Goal: Task Accomplishment & Management: Complete application form

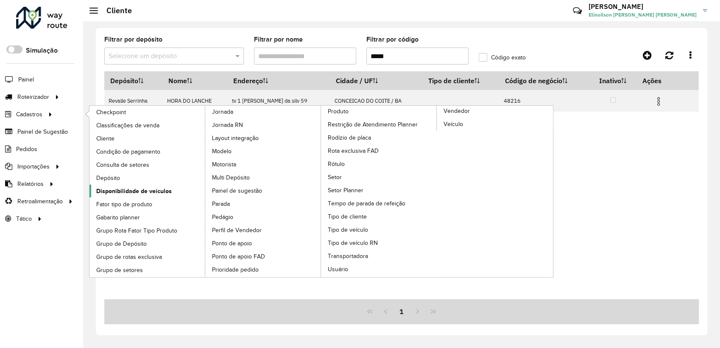
click at [141, 190] on span "Disponibilidade de veículos" at bounding box center [133, 191] width 75 height 9
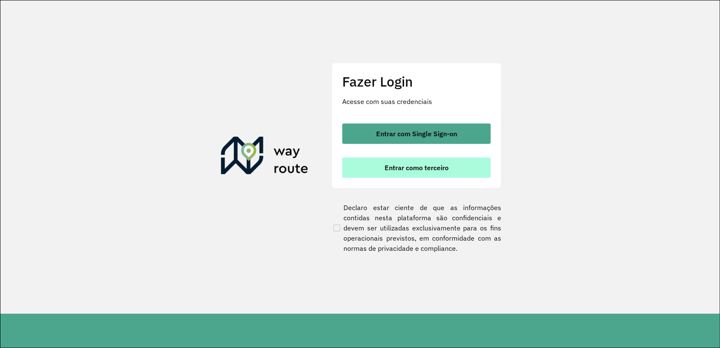
click at [434, 170] on span "Entrar como terceiro" at bounding box center [417, 167] width 64 height 7
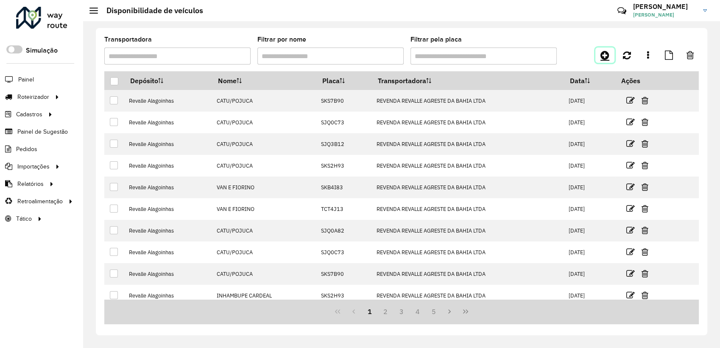
click at [606, 59] on icon at bounding box center [604, 55] width 9 height 10
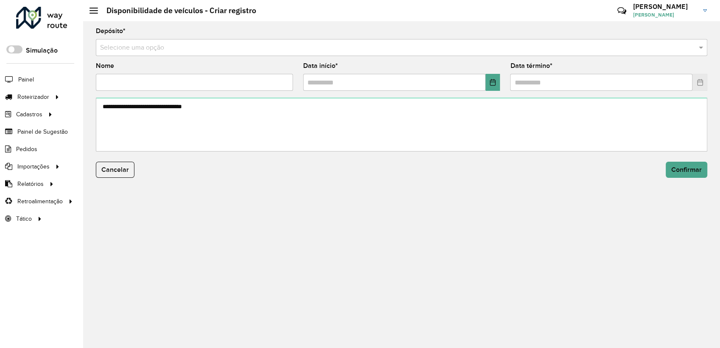
click at [178, 53] on div "Selecione uma opção" at bounding box center [401, 47] width 611 height 17
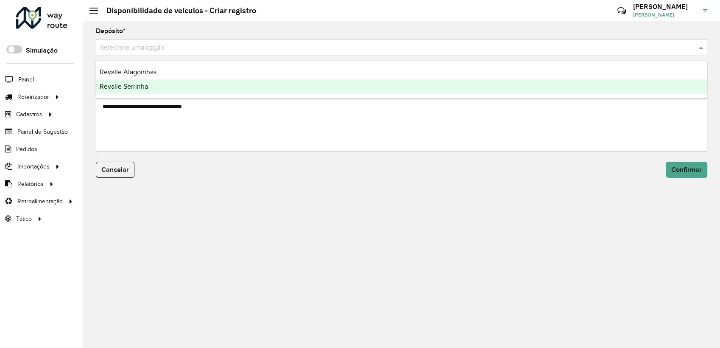
click at [157, 86] on div "Revalle Serrinha" at bounding box center [401, 86] width 611 height 14
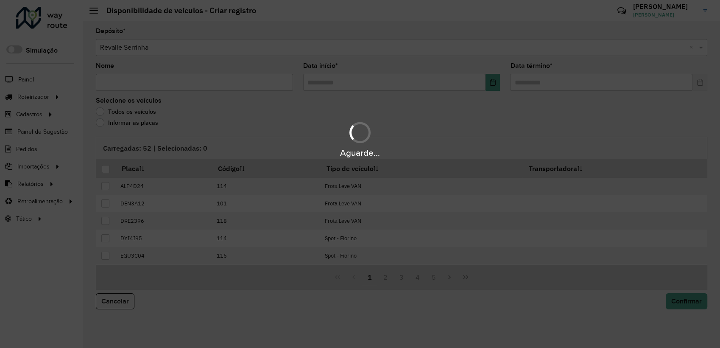
click at [151, 85] on div "Aguarde..." at bounding box center [360, 174] width 720 height 348
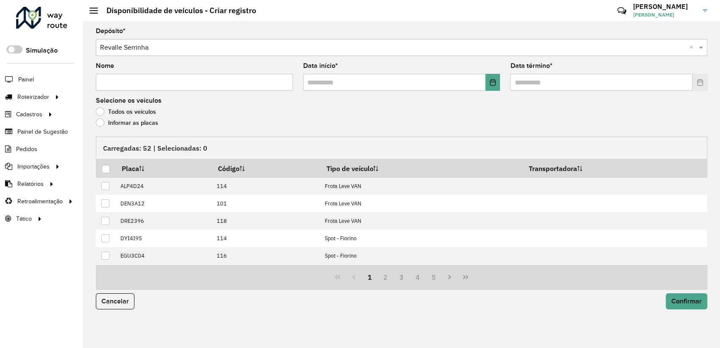
click at [151, 85] on input "Nome" at bounding box center [194, 82] width 197 height 17
paste input "**********"
type input "**********"
drag, startPoint x: 496, startPoint y: 83, endPoint x: 488, endPoint y: 88, distance: 8.6
click at [495, 83] on icon "Choose Date" at bounding box center [492, 82] width 7 height 7
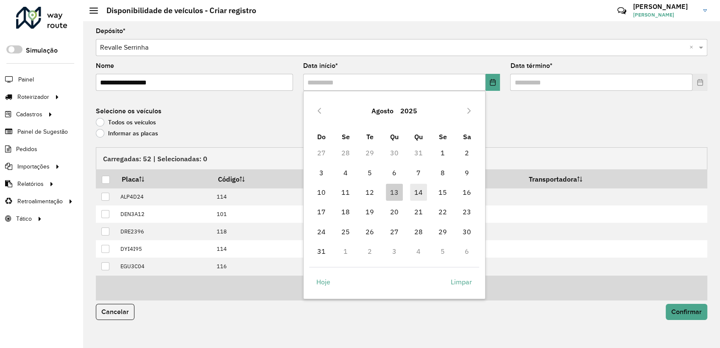
click at [419, 196] on span "14" at bounding box center [418, 192] width 17 height 17
type input "**********"
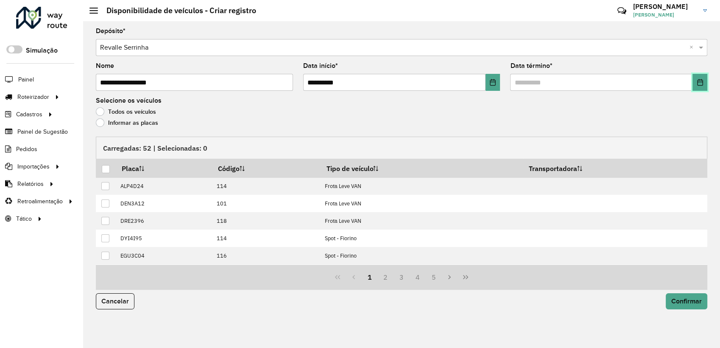
drag, startPoint x: 698, startPoint y: 85, endPoint x: 686, endPoint y: 90, distance: 12.8
click at [697, 85] on icon "Choose Date" at bounding box center [700, 82] width 7 height 7
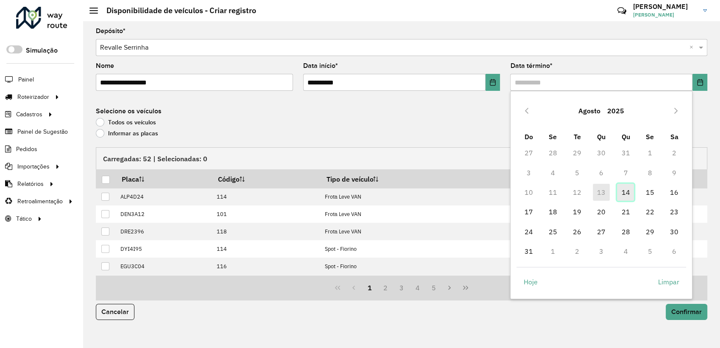
click at [625, 192] on span "14" at bounding box center [625, 192] width 17 height 17
type input "**********"
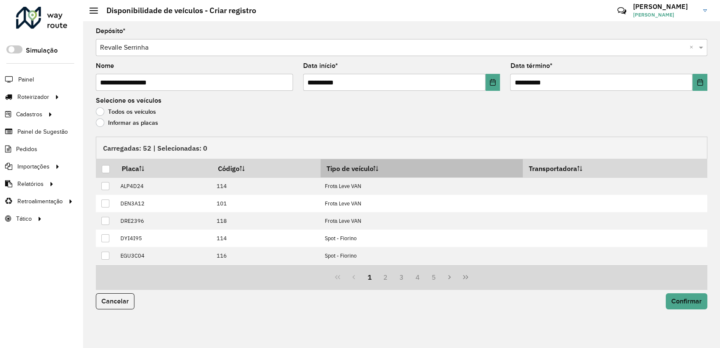
click at [374, 167] on th "Tipo de veículo" at bounding box center [422, 168] width 202 height 18
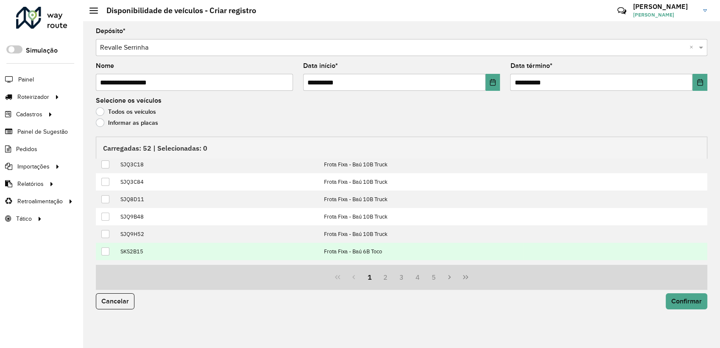
scroll to position [86, 0]
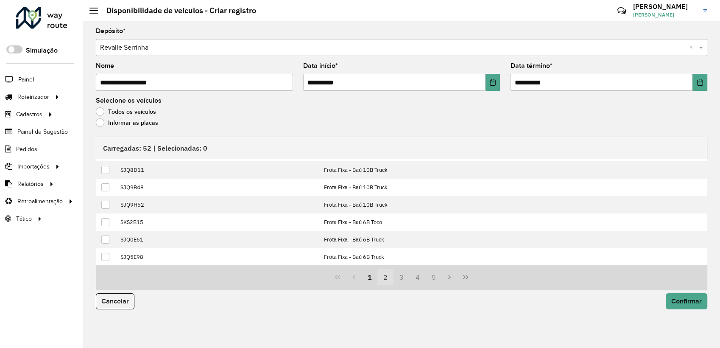
click at [383, 280] on button "2" at bounding box center [385, 277] width 16 height 16
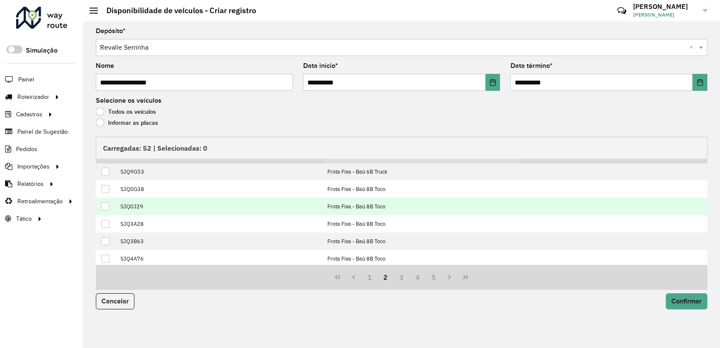
scroll to position [0, 0]
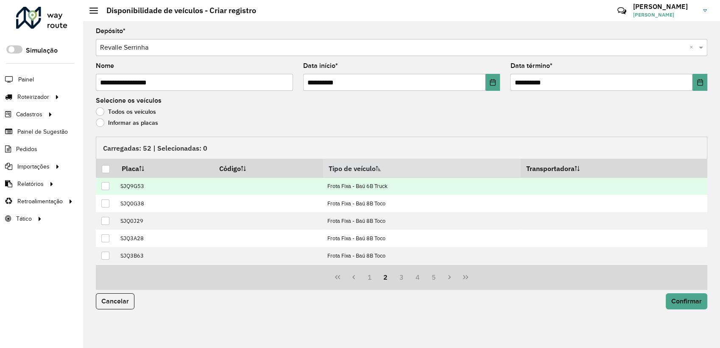
click at [101, 188] on td at bounding box center [106, 185] width 20 height 17
click at [104, 187] on div at bounding box center [105, 186] width 8 height 8
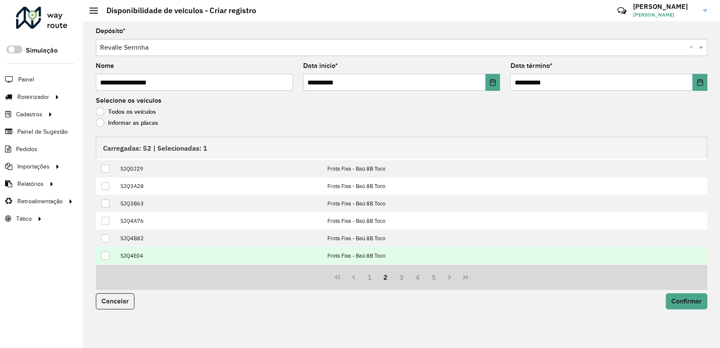
scroll to position [86, 0]
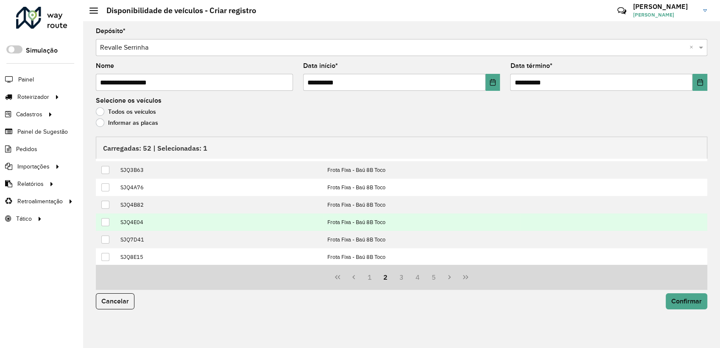
click at [105, 223] on div at bounding box center [105, 222] width 8 height 8
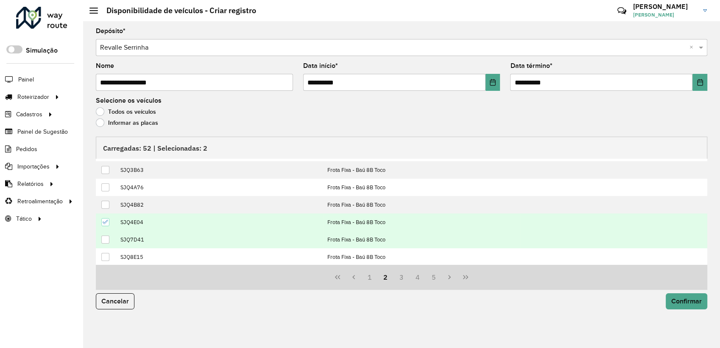
click at [106, 240] on div at bounding box center [105, 239] width 8 height 8
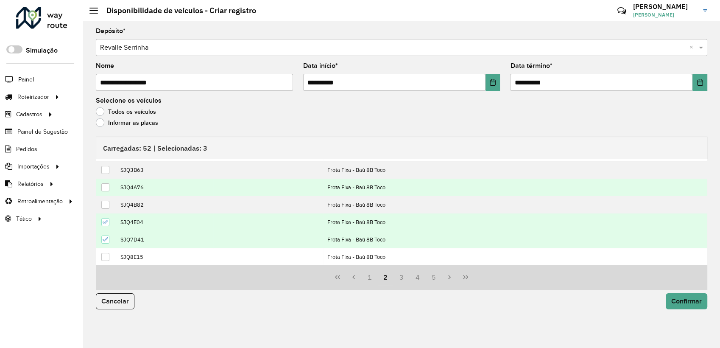
click at [105, 191] on td at bounding box center [106, 187] width 20 height 17
click at [105, 190] on div at bounding box center [105, 187] width 8 height 8
click at [682, 304] on span "Confirmar" at bounding box center [686, 300] width 31 height 7
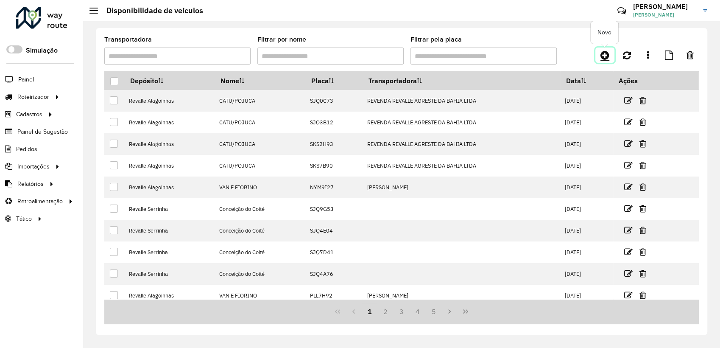
click at [604, 59] on icon at bounding box center [604, 55] width 9 height 10
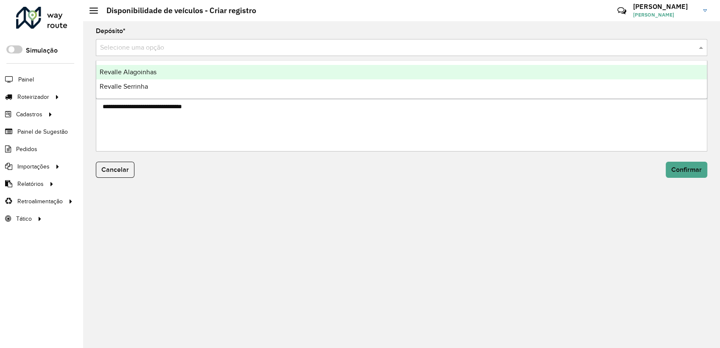
drag, startPoint x: 129, startPoint y: 46, endPoint x: 129, endPoint y: 73, distance: 26.7
click at [128, 47] on input "text" at bounding box center [393, 48] width 586 height 10
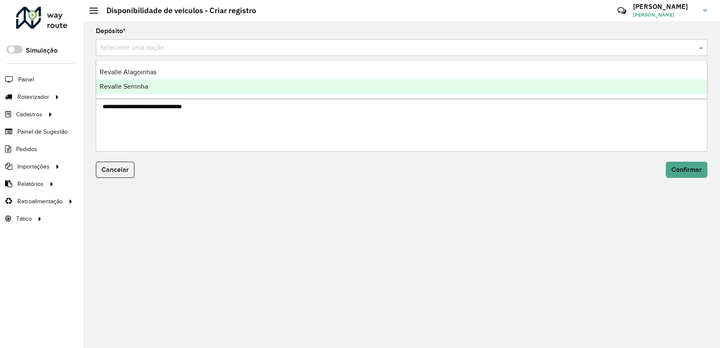
click at [129, 84] on span "Revalle Serrinha" at bounding box center [124, 86] width 48 height 7
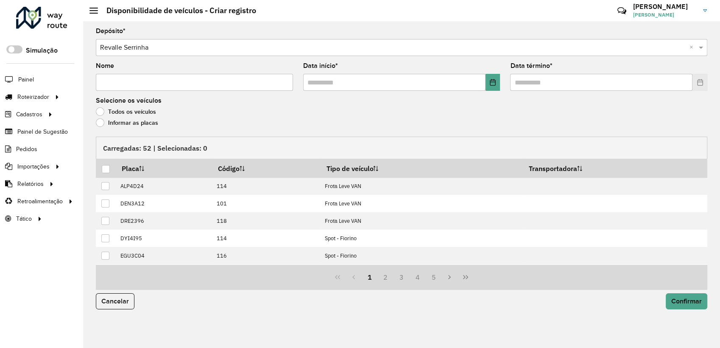
click at [126, 83] on input "Nome" at bounding box center [194, 82] width 197 height 17
paste input "********"
type input "********"
drag, startPoint x: 493, startPoint y: 79, endPoint x: 485, endPoint y: 89, distance: 12.4
click at [492, 80] on icon "Choose Date" at bounding box center [492, 82] width 7 height 7
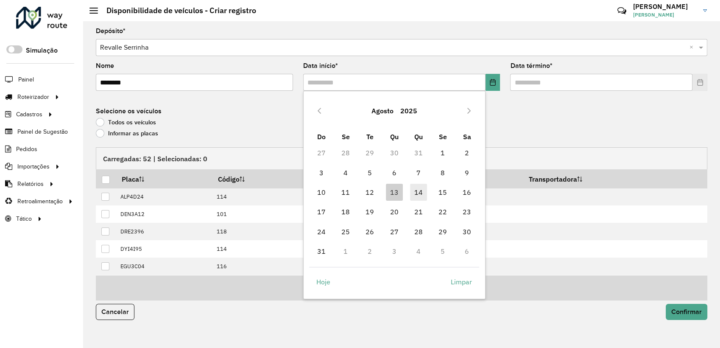
click at [421, 192] on span "14" at bounding box center [418, 192] width 17 height 17
type input "**********"
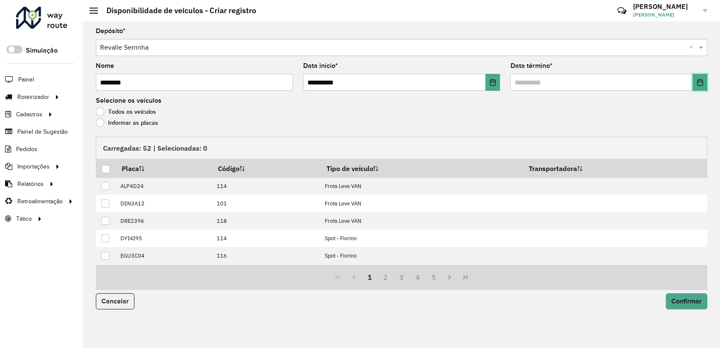
drag, startPoint x: 702, startPoint y: 80, endPoint x: 689, endPoint y: 90, distance: 16.4
click at [702, 81] on icon "Choose Date" at bounding box center [700, 82] width 7 height 7
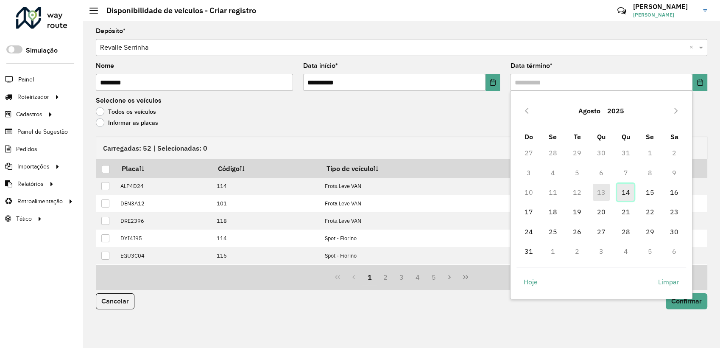
click at [630, 196] on span "14" at bounding box center [625, 192] width 17 height 17
type input "**********"
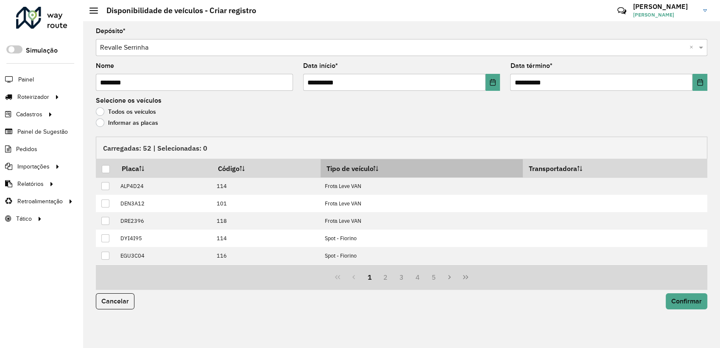
click at [370, 171] on th "Tipo de veículo" at bounding box center [422, 168] width 202 height 18
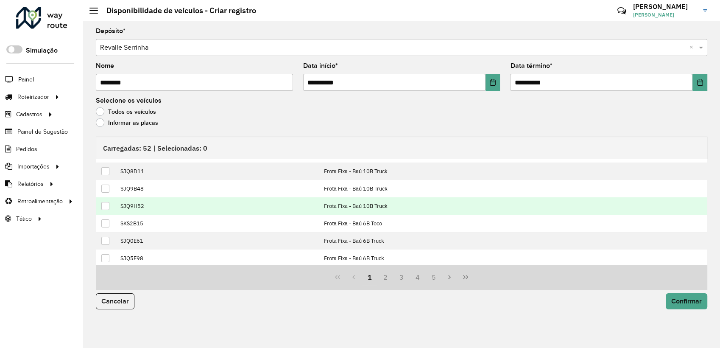
scroll to position [86, 0]
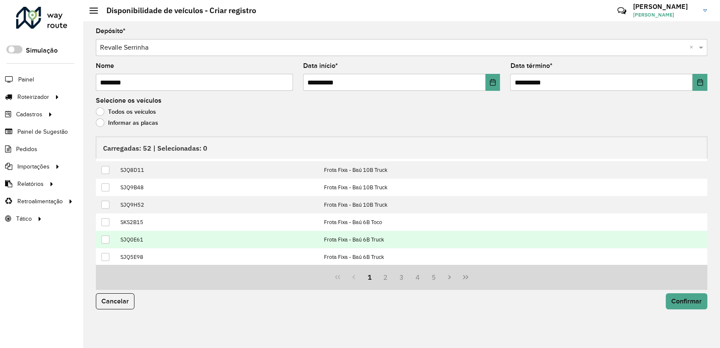
drag, startPoint x: 103, startPoint y: 239, endPoint x: 105, endPoint y: 232, distance: 7.5
click at [104, 239] on div at bounding box center [105, 239] width 8 height 8
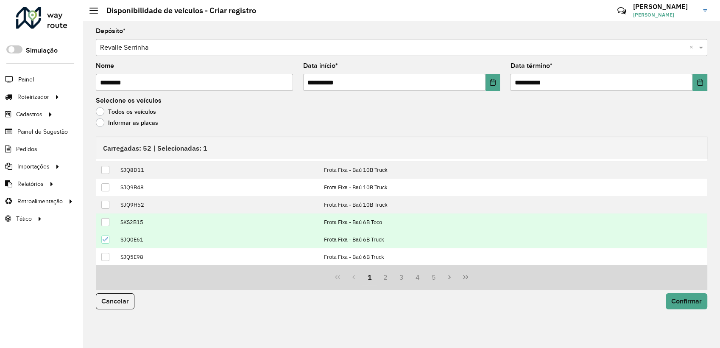
click at [103, 222] on div at bounding box center [105, 222] width 8 height 8
click at [402, 281] on button "3" at bounding box center [401, 277] width 16 height 16
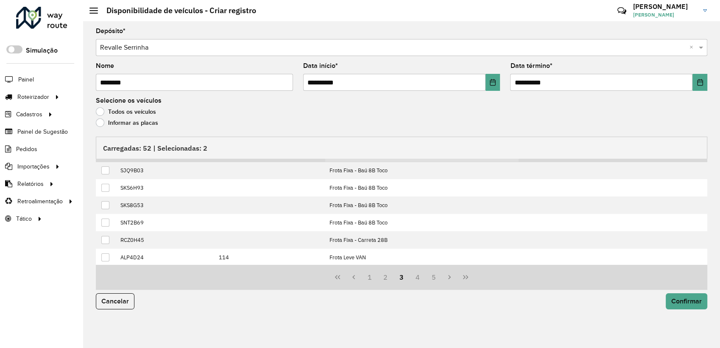
scroll to position [0, 0]
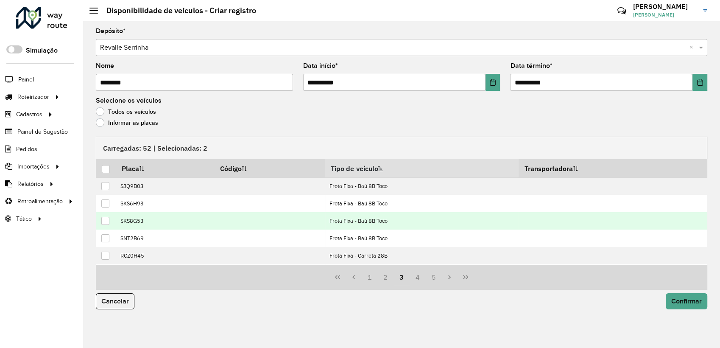
click at [108, 220] on div at bounding box center [105, 221] width 8 height 8
click at [685, 296] on button "Confirmar" at bounding box center [687, 301] width 42 height 16
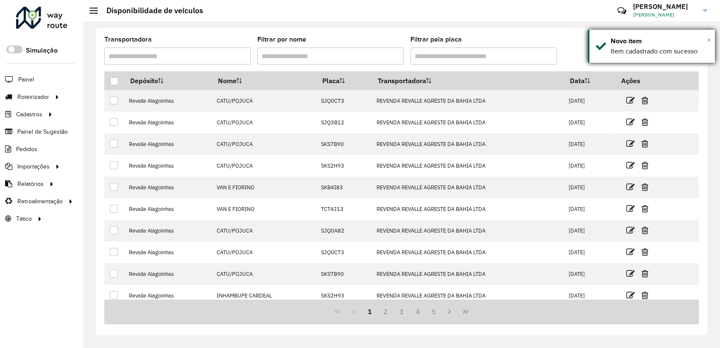
drag, startPoint x: 708, startPoint y: 40, endPoint x: 703, endPoint y: 42, distance: 5.7
click at [707, 40] on span "×" at bounding box center [709, 39] width 4 height 9
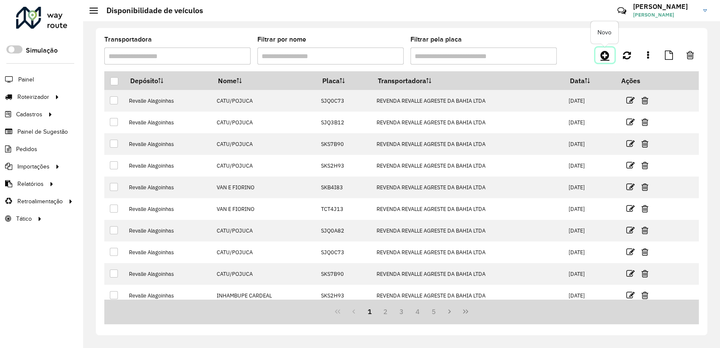
click at [605, 59] on icon at bounding box center [604, 55] width 9 height 10
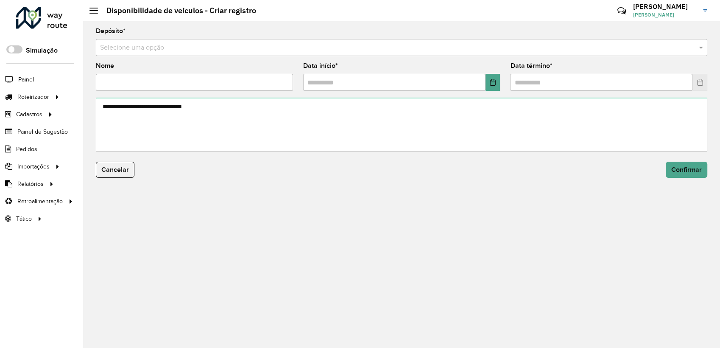
click at [130, 48] on input "text" at bounding box center [393, 48] width 586 height 10
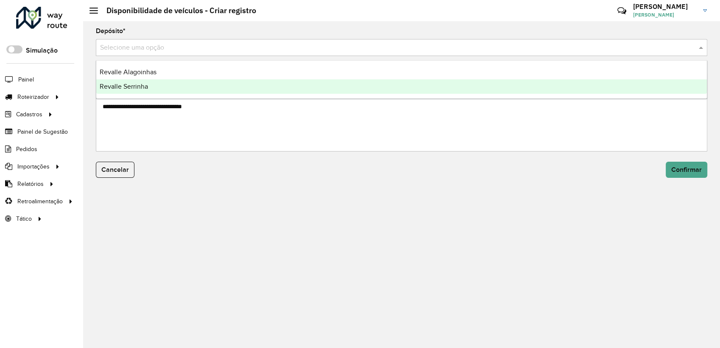
click at [128, 84] on span "Revalle Serrinha" at bounding box center [124, 86] width 48 height 7
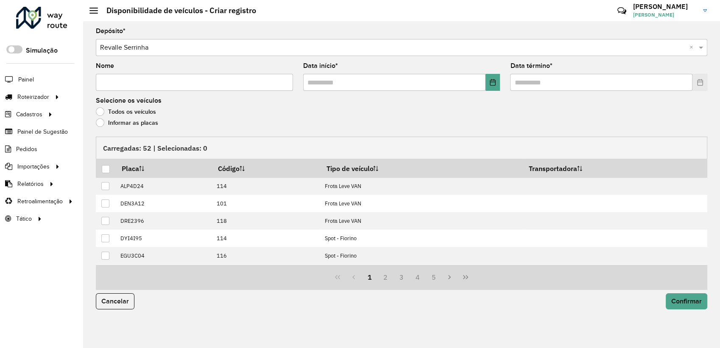
click at [128, 84] on input "Nome" at bounding box center [194, 82] width 197 height 17
paste input "**********"
type input "**********"
click at [484, 83] on input "text" at bounding box center [394, 82] width 182 height 17
drag, startPoint x: 498, startPoint y: 81, endPoint x: 493, endPoint y: 83, distance: 5.5
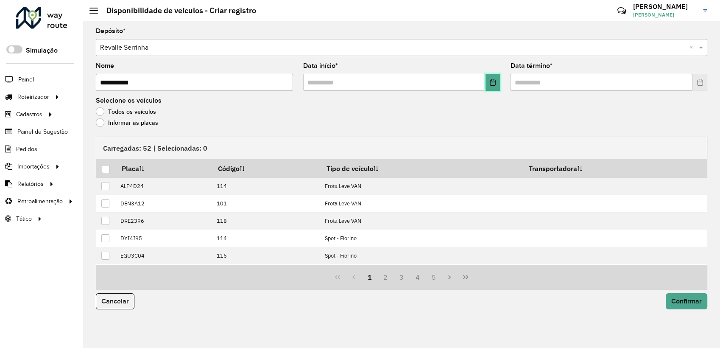
click at [496, 81] on button "Choose Date" at bounding box center [492, 82] width 15 height 17
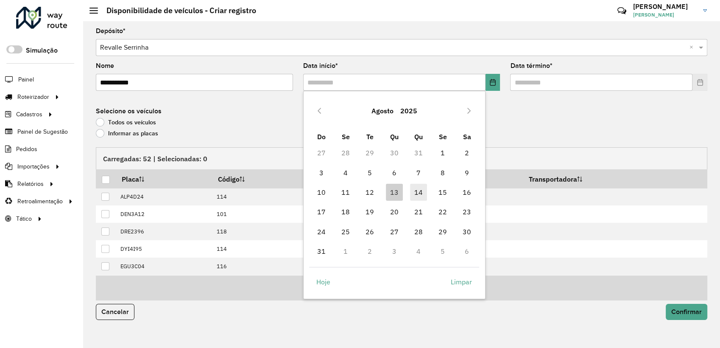
click at [410, 188] on span "14" at bounding box center [418, 192] width 17 height 17
type input "**********"
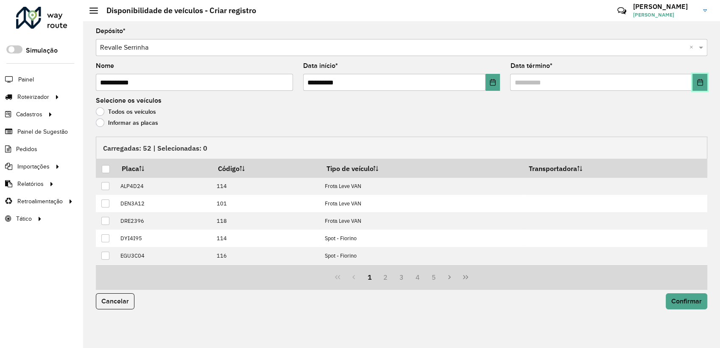
drag, startPoint x: 699, startPoint y: 84, endPoint x: 692, endPoint y: 89, distance: 8.2
click at [698, 85] on icon "Choose Date" at bounding box center [700, 82] width 7 height 7
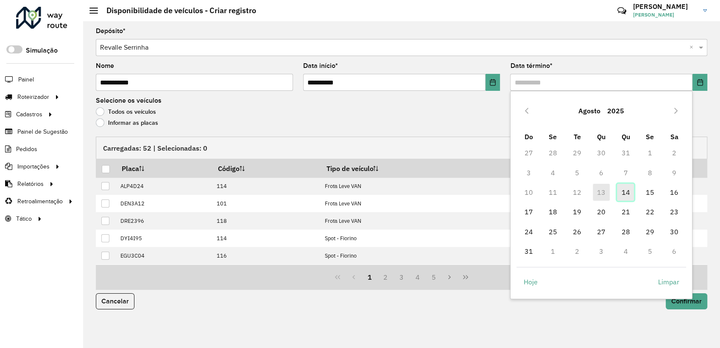
click at [627, 190] on span "14" at bounding box center [625, 192] width 17 height 17
type input "**********"
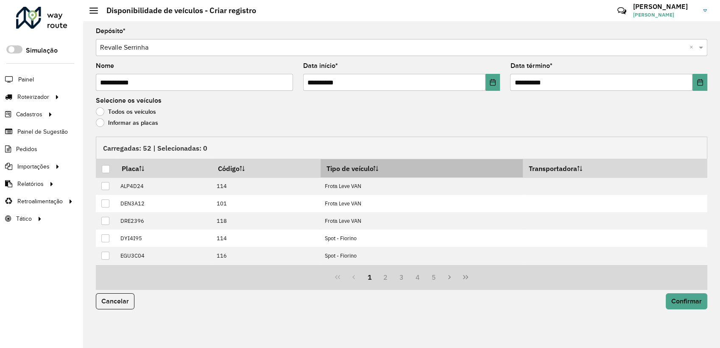
click at [363, 167] on th "Tipo de veículo" at bounding box center [422, 168] width 202 height 18
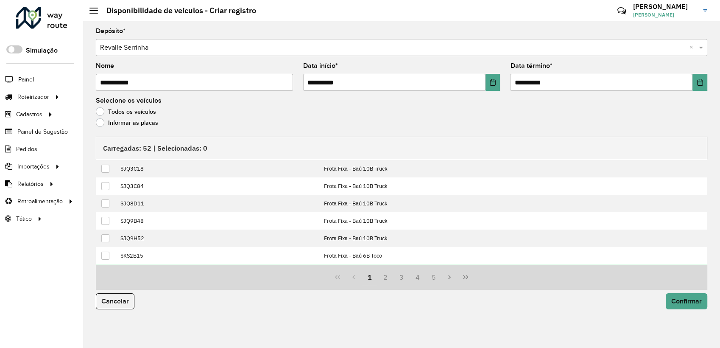
scroll to position [86, 0]
click at [383, 283] on button "2" at bounding box center [385, 277] width 16 height 16
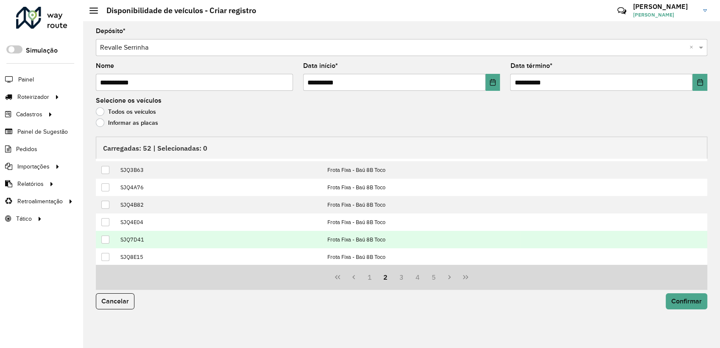
scroll to position [0, 0]
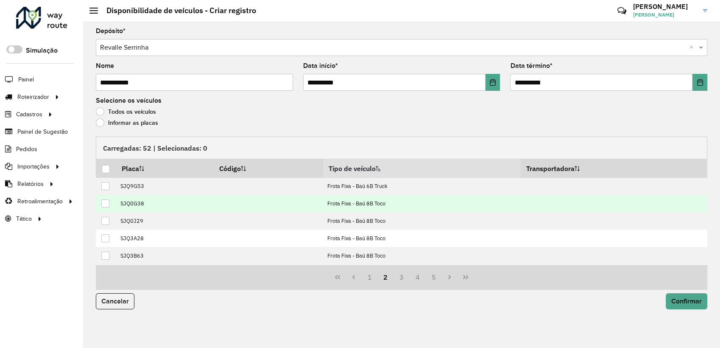
drag, startPoint x: 104, startPoint y: 202, endPoint x: 111, endPoint y: 208, distance: 9.1
click at [104, 202] on div at bounding box center [105, 203] width 8 height 8
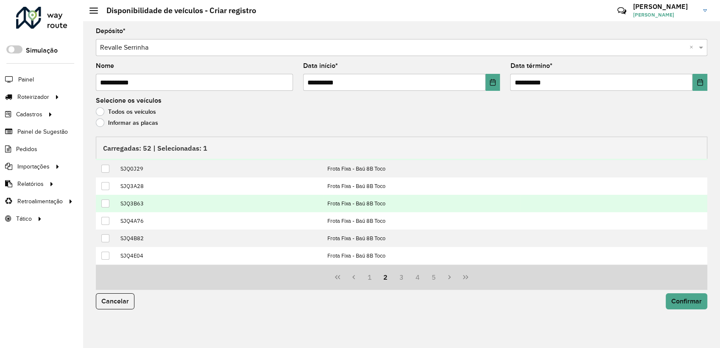
scroll to position [86, 0]
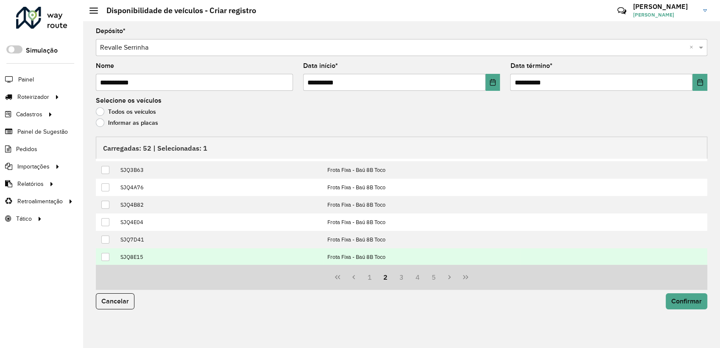
click at [105, 259] on div at bounding box center [105, 257] width 8 height 8
drag, startPoint x: 690, startPoint y: 303, endPoint x: 685, endPoint y: 304, distance: 5.0
click at [690, 302] on span "Confirmar" at bounding box center [686, 300] width 31 height 7
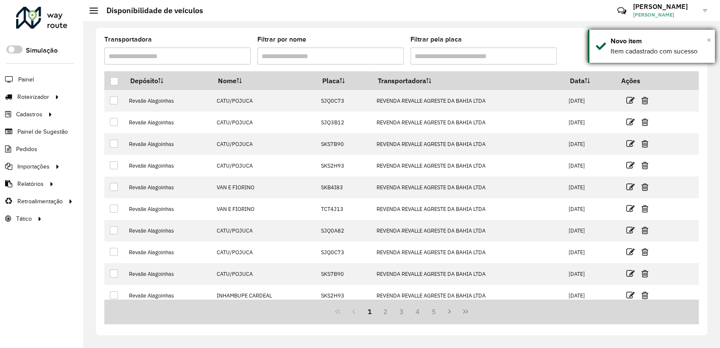
click at [706, 42] on div "× Novo item Item cadastrado com sucesso" at bounding box center [651, 46] width 127 height 33
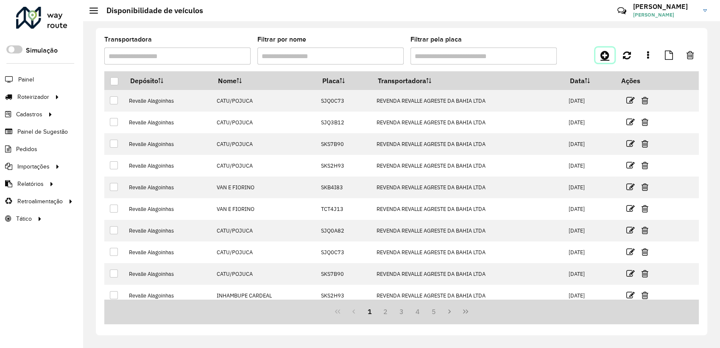
click at [605, 56] on icon at bounding box center [604, 55] width 9 height 10
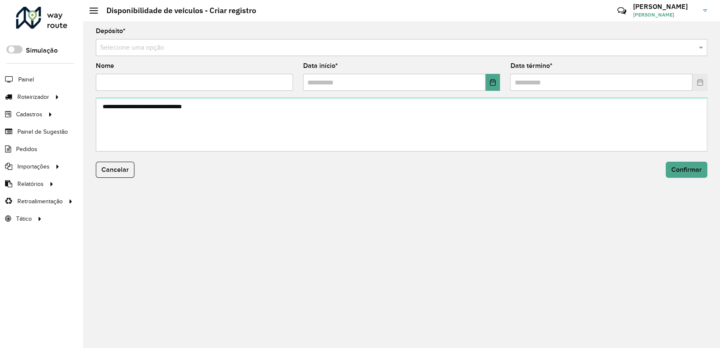
drag, startPoint x: 153, startPoint y: 48, endPoint x: 149, endPoint y: 59, distance: 11.7
click at [152, 50] on input "text" at bounding box center [393, 48] width 586 height 10
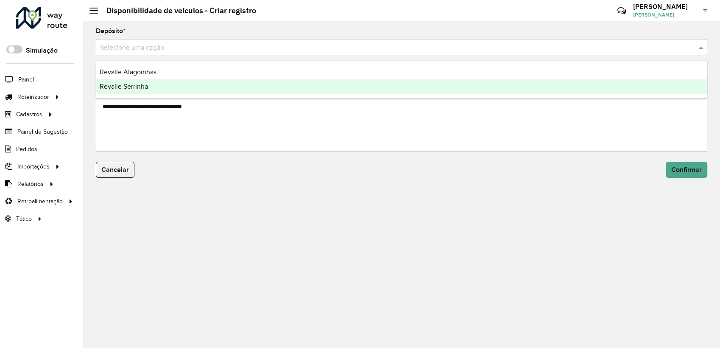
click at [136, 92] on div "Revalle Serrinha" at bounding box center [401, 86] width 611 height 14
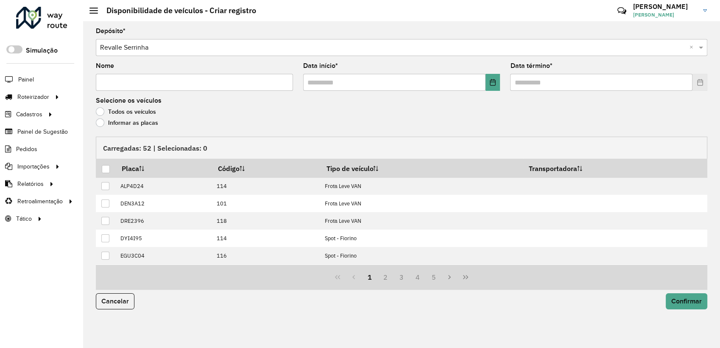
click at [139, 86] on input "Nome" at bounding box center [194, 82] width 197 height 17
paste input "*****"
type input "*****"
click at [494, 90] on button "Choose Date" at bounding box center [492, 82] width 15 height 17
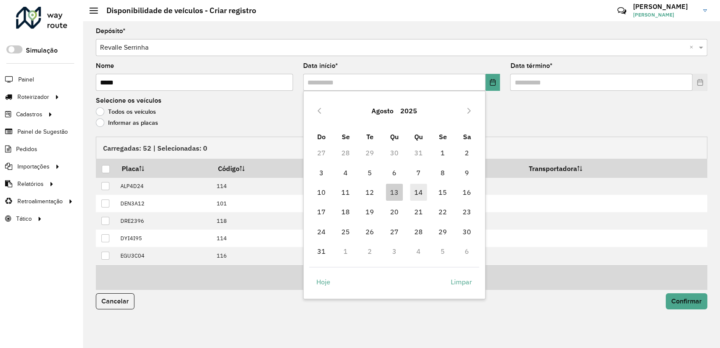
click at [412, 187] on span "14" at bounding box center [418, 192] width 17 height 17
type input "**********"
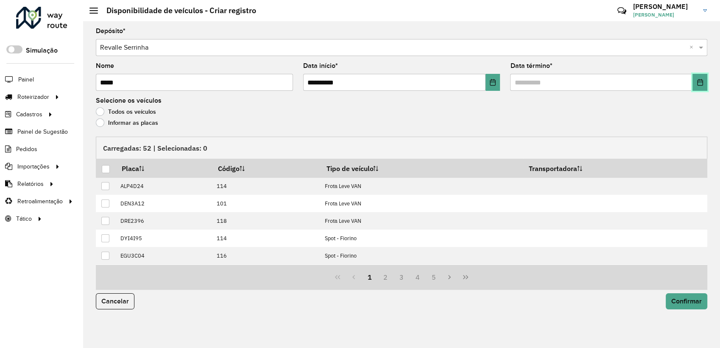
drag, startPoint x: 701, startPoint y: 86, endPoint x: 697, endPoint y: 90, distance: 6.3
click at [700, 86] on button "Choose Date" at bounding box center [699, 82] width 15 height 17
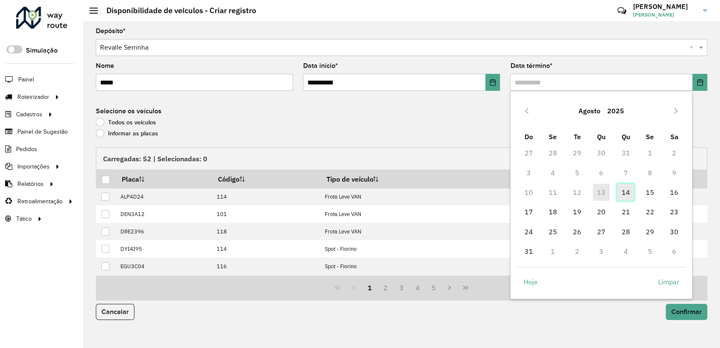
click at [627, 195] on span "14" at bounding box center [625, 192] width 17 height 17
type input "**********"
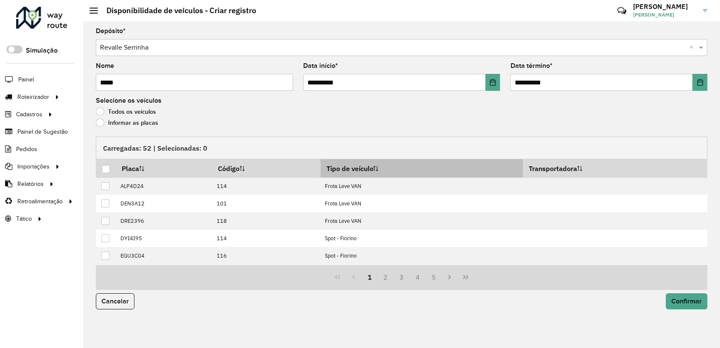
drag, startPoint x: 372, startPoint y: 171, endPoint x: 332, endPoint y: 164, distance: 40.1
click at [368, 170] on th "Tipo de veículo" at bounding box center [422, 168] width 202 height 18
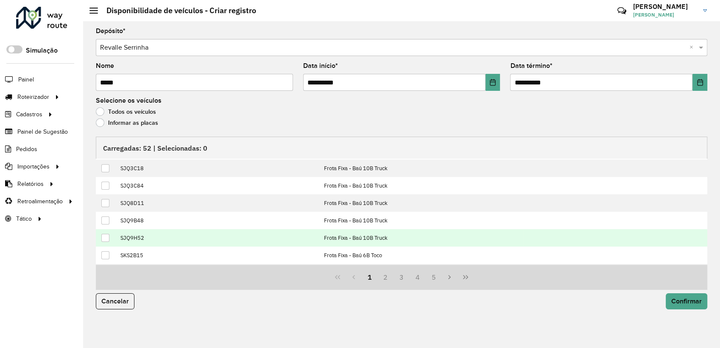
scroll to position [86, 0]
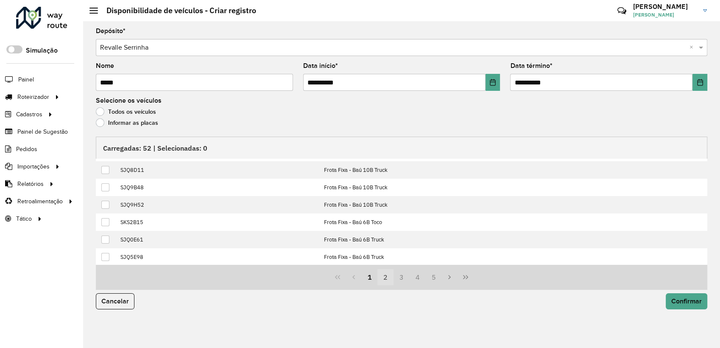
drag, startPoint x: 387, startPoint y: 278, endPoint x: 377, endPoint y: 278, distance: 9.3
click at [387, 278] on button "2" at bounding box center [385, 277] width 16 height 16
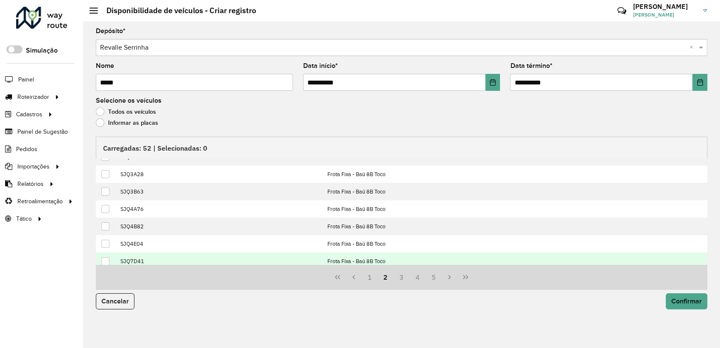
scroll to position [78, 0]
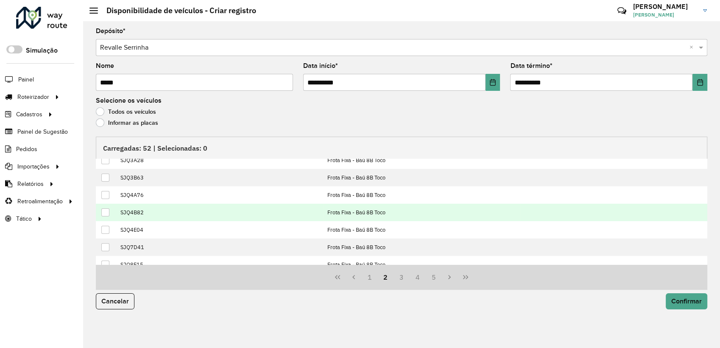
click at [105, 213] on div at bounding box center [105, 212] width 8 height 8
click at [685, 302] on span "Confirmar" at bounding box center [686, 300] width 31 height 7
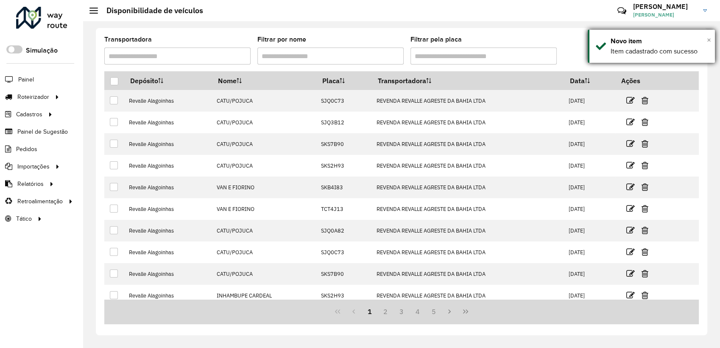
drag, startPoint x: 708, startPoint y: 41, endPoint x: 703, endPoint y: 42, distance: 5.2
click at [708, 41] on span "×" at bounding box center [709, 39] width 4 height 9
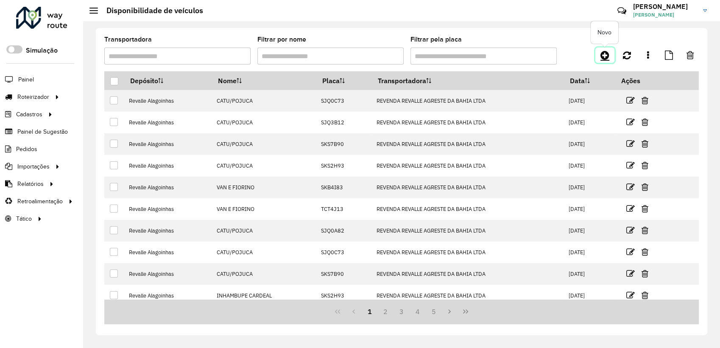
click at [607, 57] on icon at bounding box center [604, 55] width 9 height 10
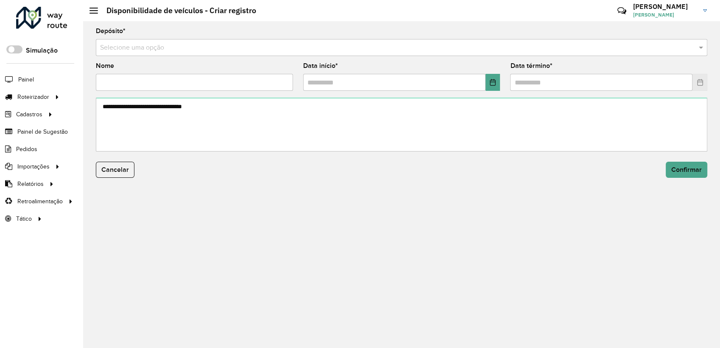
drag, startPoint x: 207, startPoint y: 52, endPoint x: 200, endPoint y: 57, distance: 8.5
click at [207, 52] on input "text" at bounding box center [393, 48] width 586 height 10
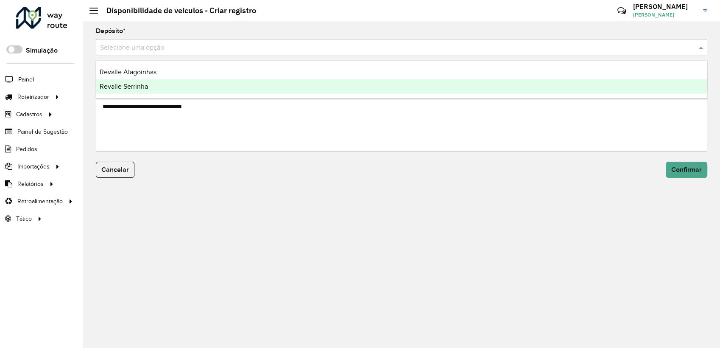
click at [150, 83] on div "Revalle Serrinha" at bounding box center [401, 86] width 611 height 14
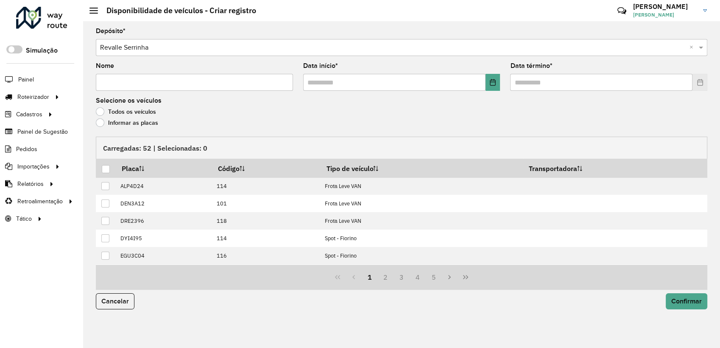
click at [146, 84] on input "Nome" at bounding box center [194, 82] width 197 height 17
paste input "********"
type input "********"
click at [494, 80] on icon "Choose Date" at bounding box center [493, 82] width 6 height 7
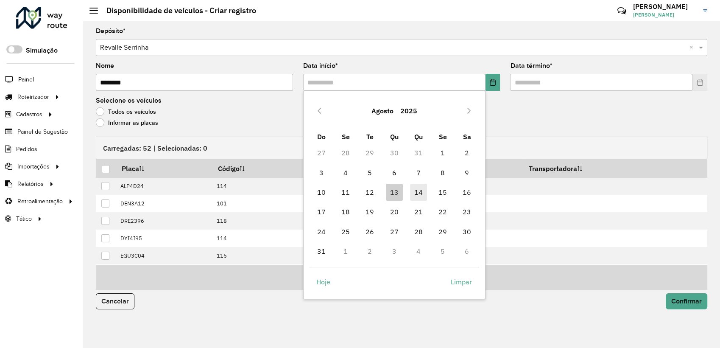
click at [420, 192] on span "14" at bounding box center [418, 192] width 17 height 17
type input "**********"
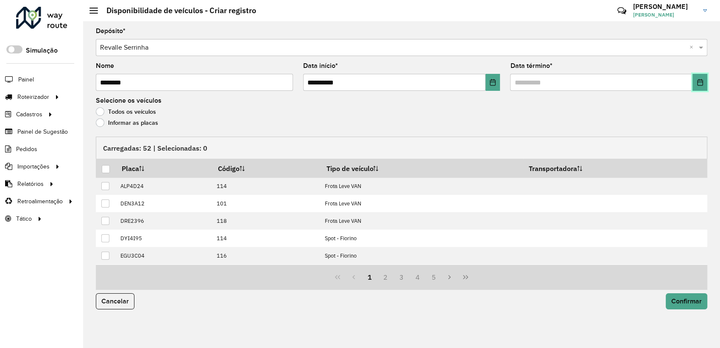
drag, startPoint x: 702, startPoint y: 84, endPoint x: 692, endPoint y: 91, distance: 11.5
click at [701, 84] on icon "Choose Date" at bounding box center [700, 82] width 7 height 7
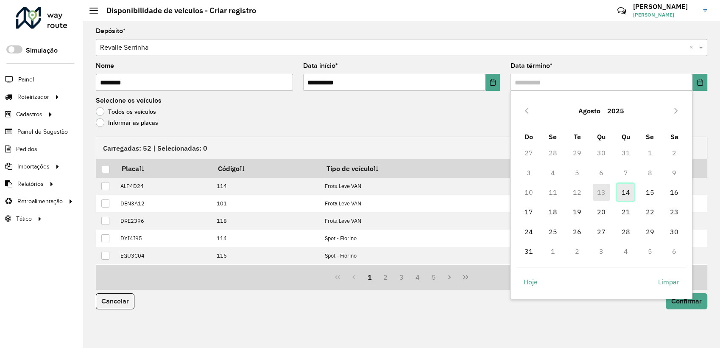
click at [628, 197] on span "14" at bounding box center [625, 192] width 17 height 17
type input "**********"
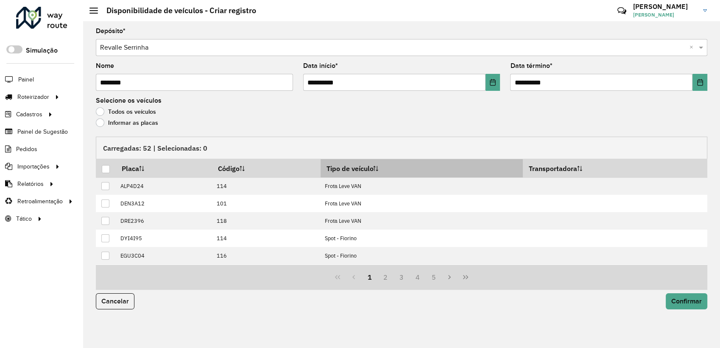
click at [373, 170] on th "Tipo de veículo" at bounding box center [422, 168] width 202 height 18
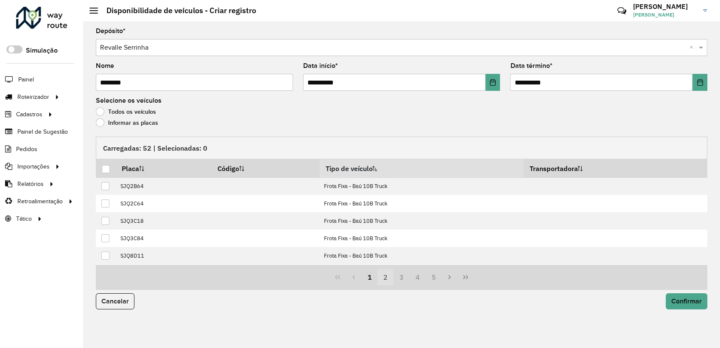
click at [387, 274] on button "2" at bounding box center [385, 277] width 16 height 16
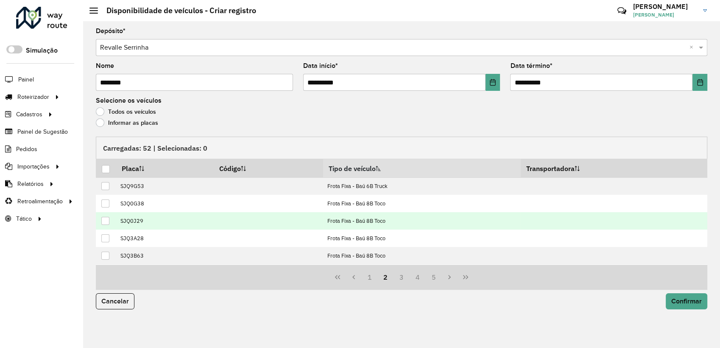
drag, startPoint x: 115, startPoint y: 222, endPoint x: 109, endPoint y: 220, distance: 6.1
click at [113, 222] on tr "SJQ0J29 Frota Fixa - Baú 8B Toco" at bounding box center [401, 220] width 611 height 17
click at [109, 220] on div at bounding box center [105, 221] width 8 height 8
click at [689, 301] on span "Confirmar" at bounding box center [686, 300] width 31 height 7
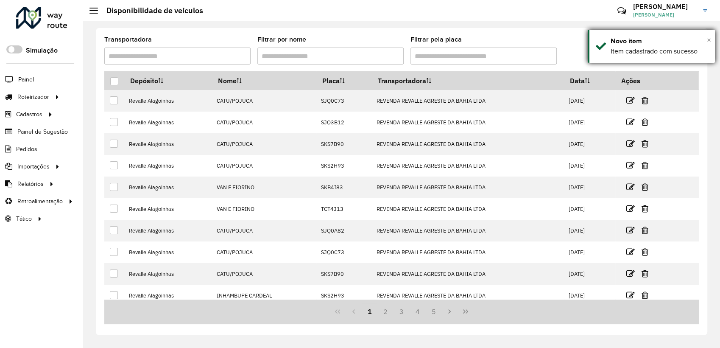
click at [710, 39] on span "×" at bounding box center [709, 39] width 4 height 9
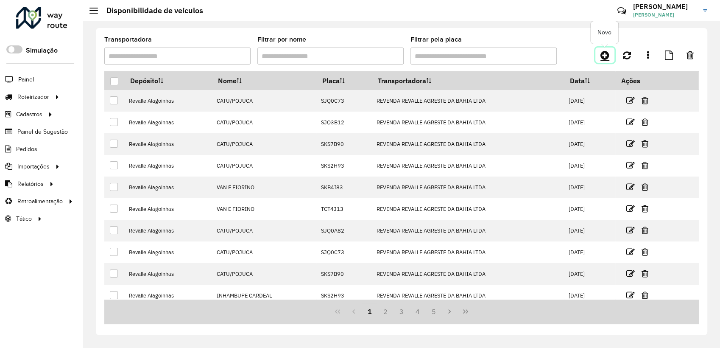
click at [601, 56] on icon at bounding box center [604, 55] width 9 height 10
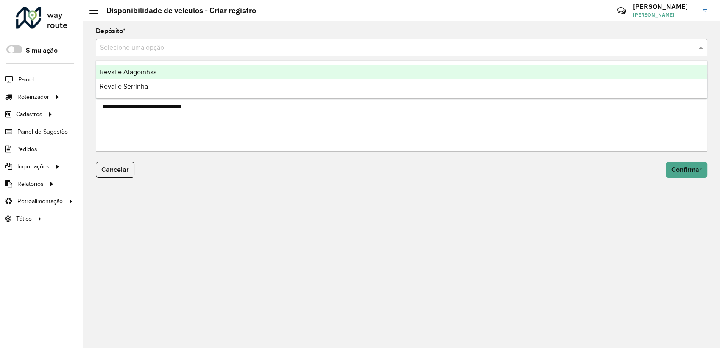
drag, startPoint x: 106, startPoint y: 45, endPoint x: 120, endPoint y: 66, distance: 25.0
click at [106, 46] on input "text" at bounding box center [393, 48] width 586 height 10
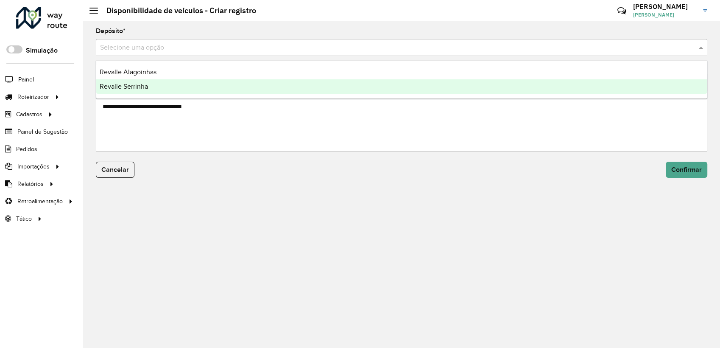
click at [122, 81] on div "Revalle Serrinha" at bounding box center [401, 86] width 611 height 14
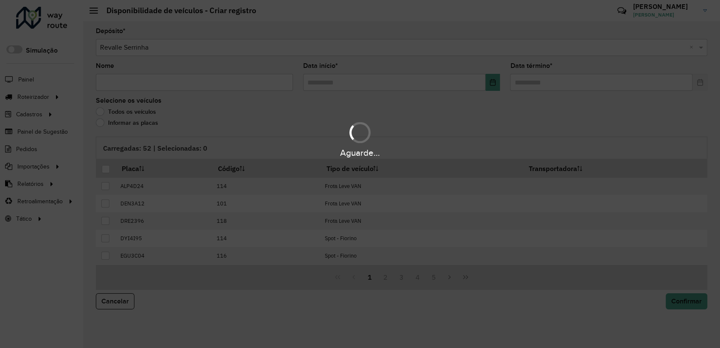
click at [119, 81] on hb-app "Aguarde... Pop-up bloqueado! Seu navegador bloqueou automáticamente a abertura …" at bounding box center [360, 174] width 720 height 348
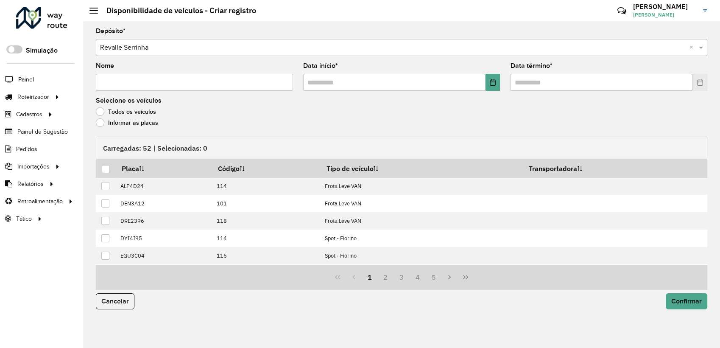
click at [115, 82] on input "Nome" at bounding box center [194, 82] width 197 height 17
paste input "**********"
type input "**********"
drag, startPoint x: 492, startPoint y: 84, endPoint x: 485, endPoint y: 90, distance: 9.3
click at [491, 85] on icon "Choose Date" at bounding box center [492, 82] width 7 height 7
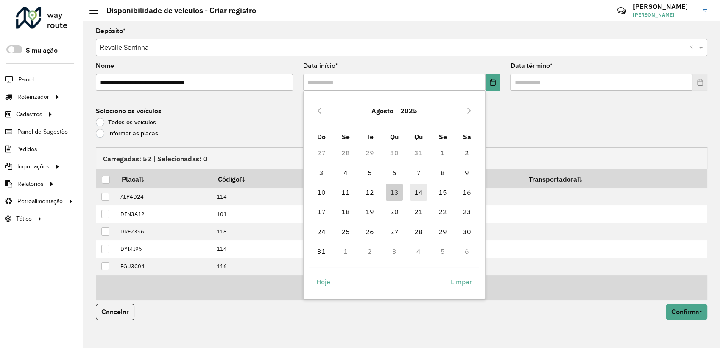
drag, startPoint x: 420, startPoint y: 190, endPoint x: 500, endPoint y: 172, distance: 82.5
click at [420, 190] on span "14" at bounding box center [418, 192] width 17 height 17
type input "**********"
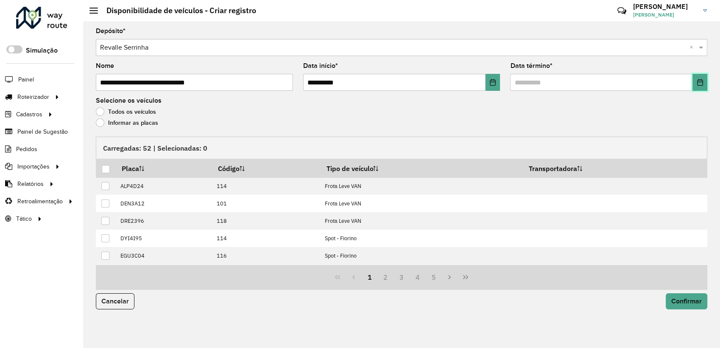
drag, startPoint x: 707, startPoint y: 82, endPoint x: 696, endPoint y: 95, distance: 16.5
click at [707, 83] on formly-field "Data término *" at bounding box center [608, 80] width 207 height 35
drag, startPoint x: 702, startPoint y: 84, endPoint x: 693, endPoint y: 95, distance: 14.4
click at [699, 87] on button "Choose Date" at bounding box center [699, 82] width 15 height 17
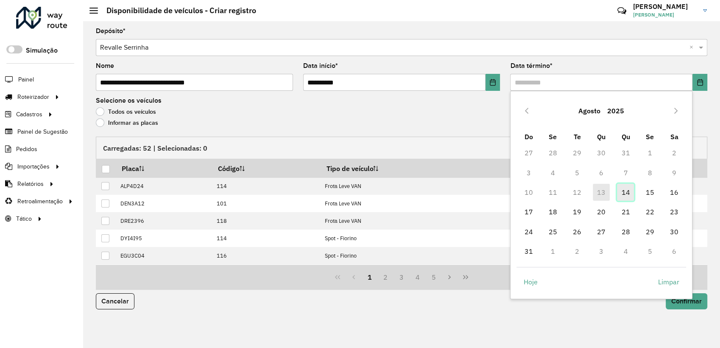
click at [622, 185] on span "14" at bounding box center [625, 192] width 17 height 17
type input "**********"
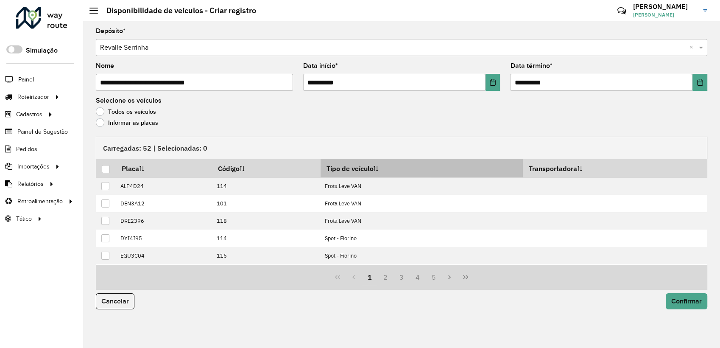
drag, startPoint x: 372, startPoint y: 171, endPoint x: 355, endPoint y: 174, distance: 17.6
click at [371, 171] on th "Tipo de veículo" at bounding box center [422, 168] width 202 height 18
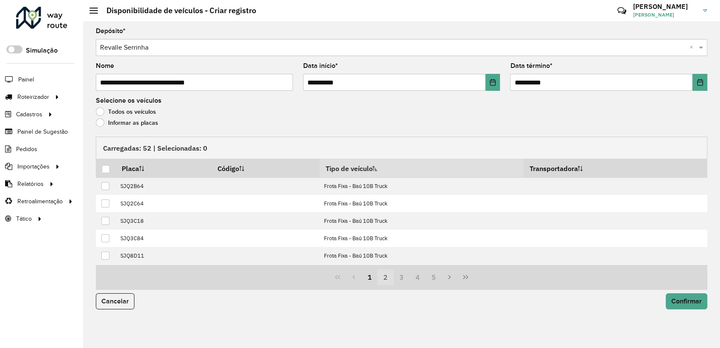
click at [387, 283] on button "2" at bounding box center [385, 277] width 16 height 16
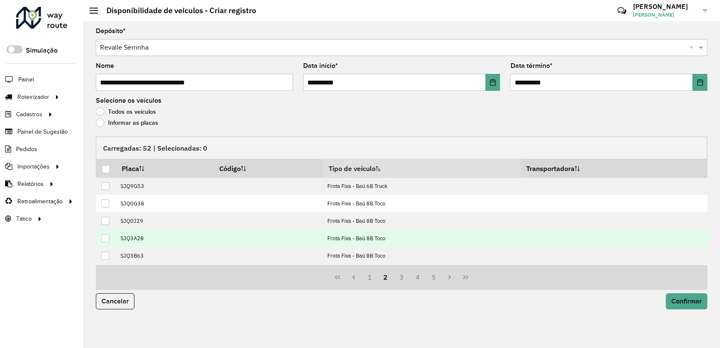
drag, startPoint x: 106, startPoint y: 220, endPoint x: 256, endPoint y: 241, distance: 150.7
click at [108, 221] on div at bounding box center [105, 221] width 8 height 8
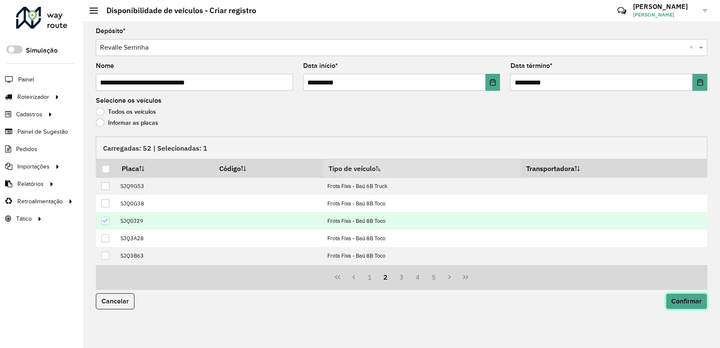
click at [687, 297] on span "Confirmar" at bounding box center [686, 300] width 31 height 7
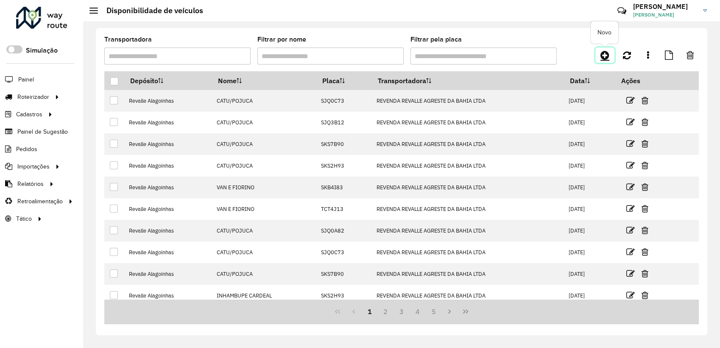
click at [611, 56] on link at bounding box center [604, 54] width 19 height 15
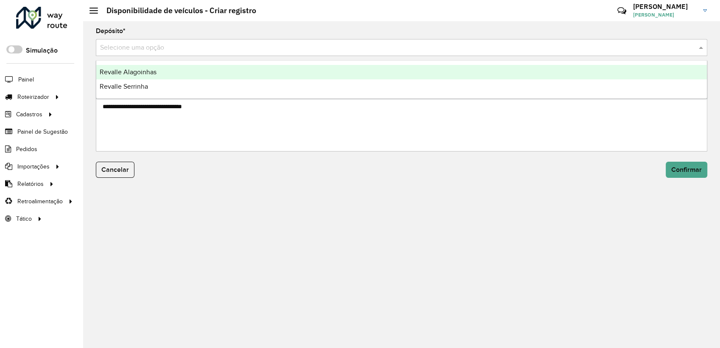
drag, startPoint x: 145, startPoint y: 49, endPoint x: 145, endPoint y: 70, distance: 21.2
click at [145, 53] on div "Selecione uma opção" at bounding box center [401, 47] width 611 height 17
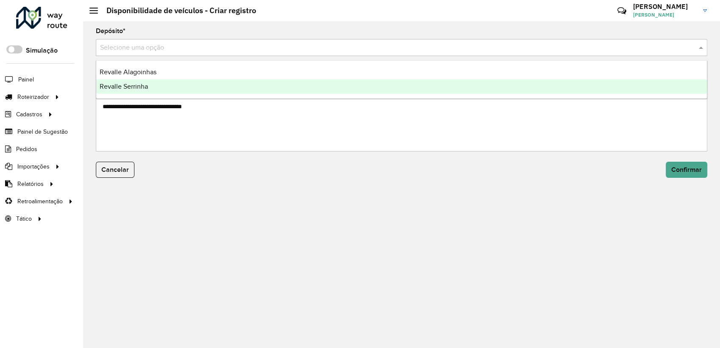
click at [141, 85] on span "Revalle Serrinha" at bounding box center [124, 86] width 48 height 7
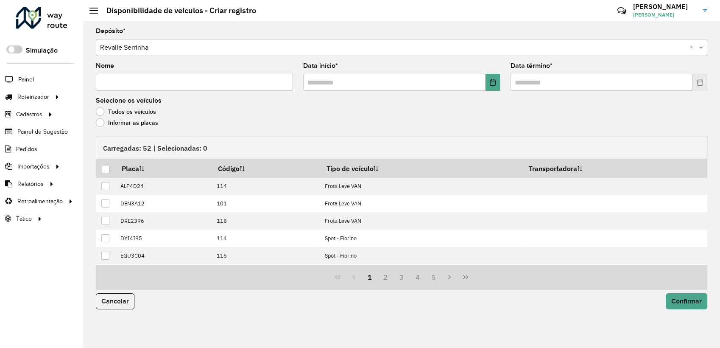
click at [139, 84] on input "Nome" at bounding box center [194, 82] width 197 height 17
paste input "**********"
type input "**********"
click at [489, 90] on button "Choose Date" at bounding box center [492, 82] width 15 height 17
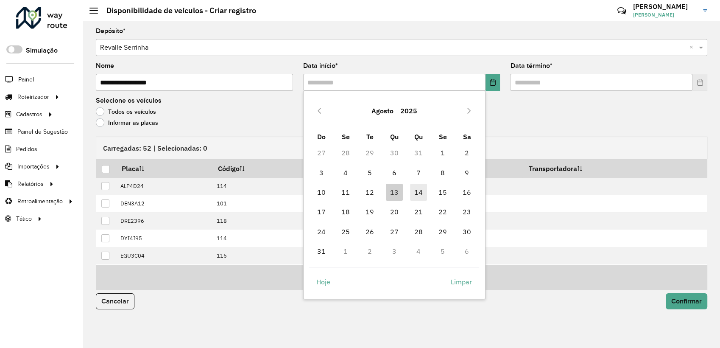
click at [425, 195] on span "14" at bounding box center [418, 192] width 17 height 17
type input "**********"
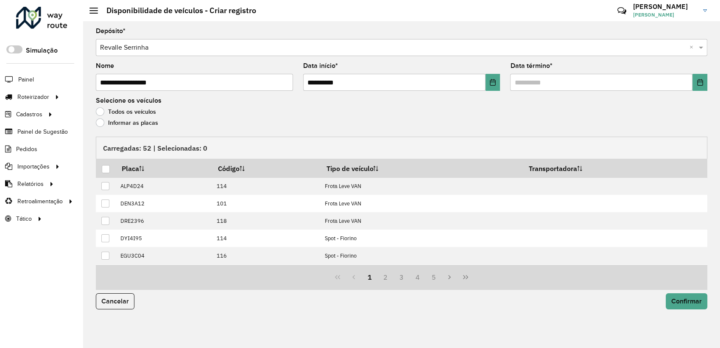
click at [711, 81] on formly-field "Data término *" at bounding box center [608, 80] width 207 height 35
click at [705, 86] on button "Choose Date" at bounding box center [699, 82] width 15 height 17
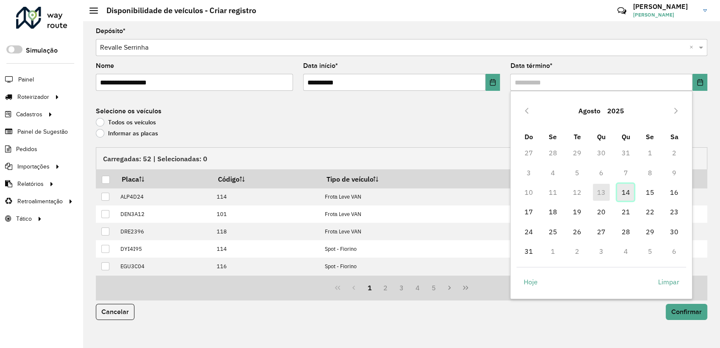
click at [628, 195] on span "14" at bounding box center [625, 192] width 17 height 17
type input "**********"
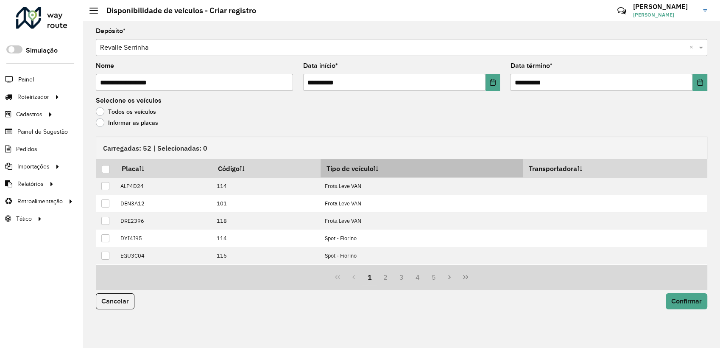
drag, startPoint x: 378, startPoint y: 168, endPoint x: 357, endPoint y: 169, distance: 20.4
click at [377, 168] on th "Tipo de veículo" at bounding box center [422, 168] width 202 height 18
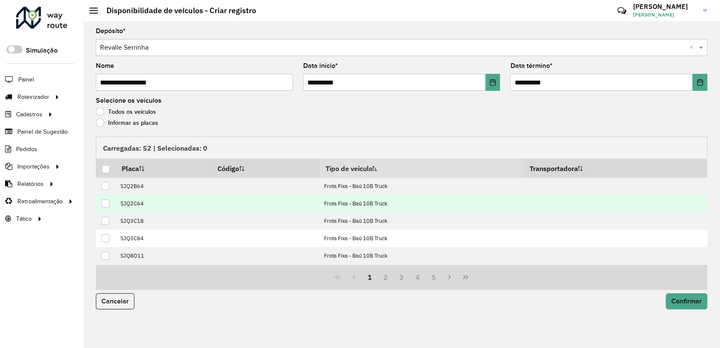
click at [104, 204] on div at bounding box center [105, 203] width 8 height 8
click at [680, 298] on span "Confirmar" at bounding box center [686, 300] width 31 height 7
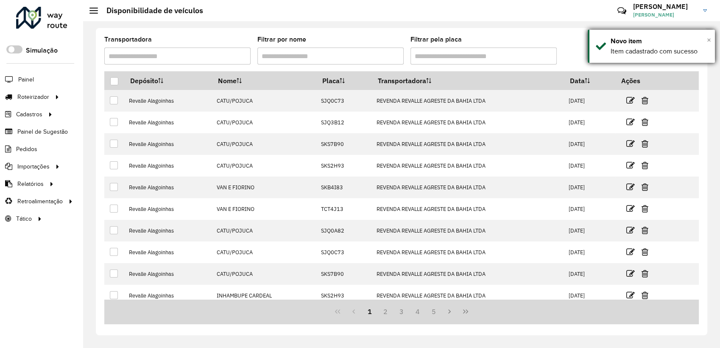
click at [708, 39] on span "×" at bounding box center [709, 39] width 4 height 9
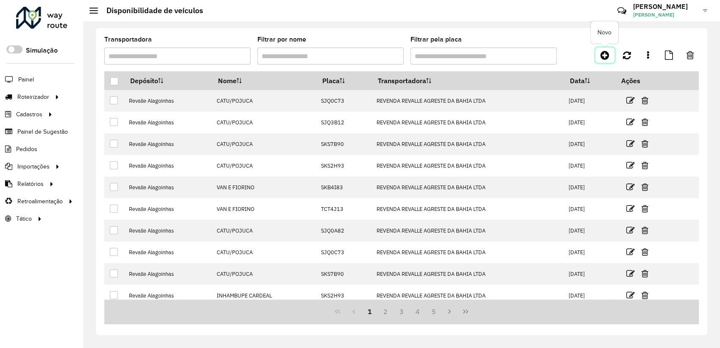
click at [608, 56] on icon at bounding box center [604, 55] width 9 height 10
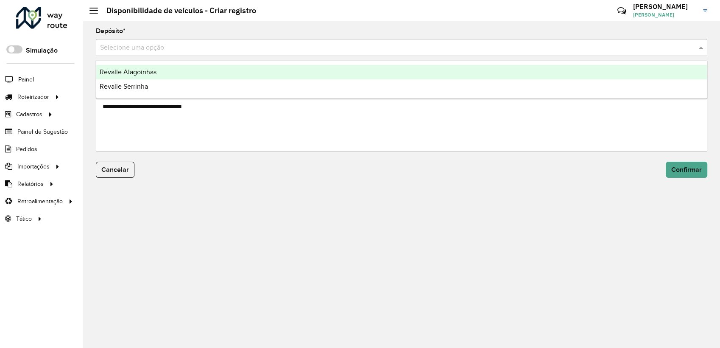
drag, startPoint x: 181, startPoint y: 53, endPoint x: 171, endPoint y: 62, distance: 13.8
click at [180, 54] on div "Selecione uma opção" at bounding box center [401, 47] width 611 height 17
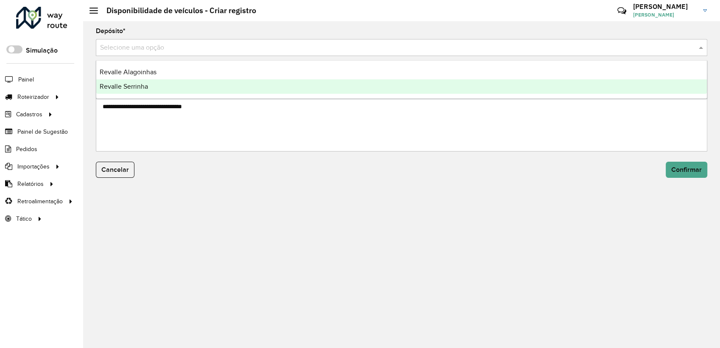
click at [143, 82] on div "Revalle Serrinha" at bounding box center [401, 86] width 611 height 14
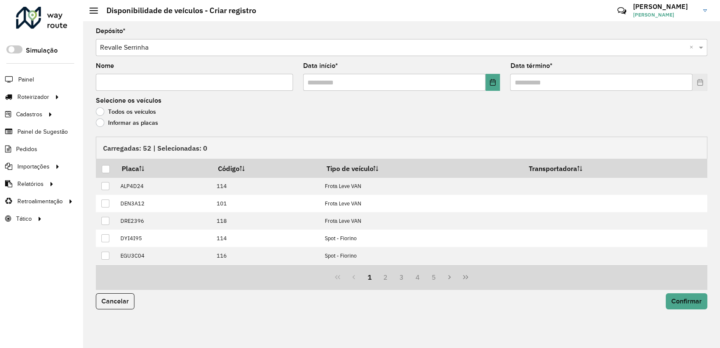
click at [143, 82] on input "Nome" at bounding box center [194, 82] width 197 height 17
paste input "**********"
type input "**********"
click at [496, 84] on icon "Choose Date" at bounding box center [492, 82] width 7 height 7
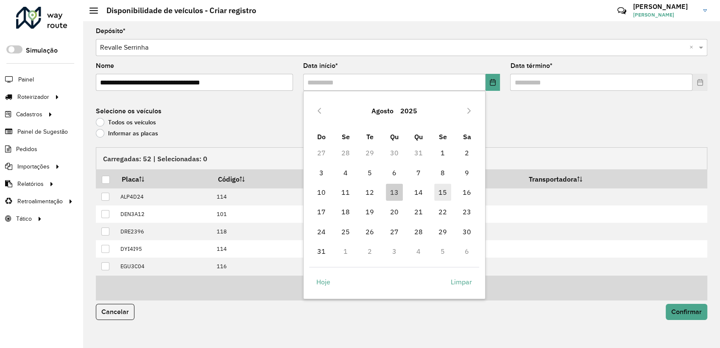
drag, startPoint x: 421, startPoint y: 191, endPoint x: 441, endPoint y: 185, distance: 20.8
click at [421, 191] on span "14" at bounding box center [418, 192] width 17 height 17
type input "**********"
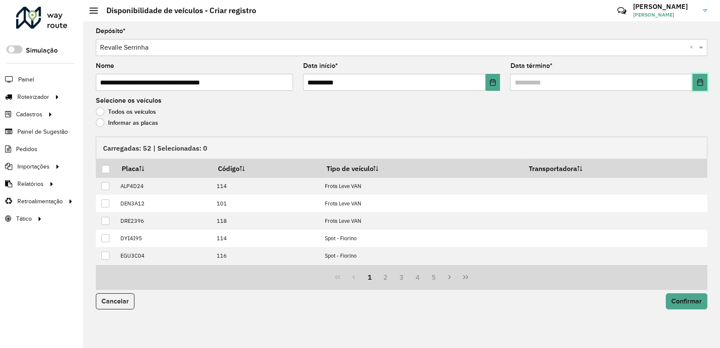
click at [701, 81] on icon "Choose Date" at bounding box center [700, 82] width 7 height 7
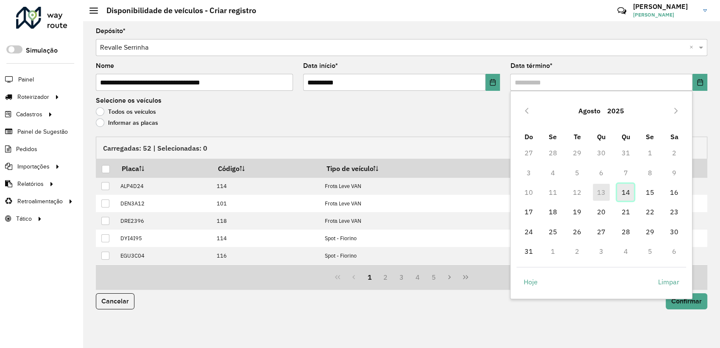
click at [626, 194] on span "14" at bounding box center [625, 192] width 17 height 17
type input "**********"
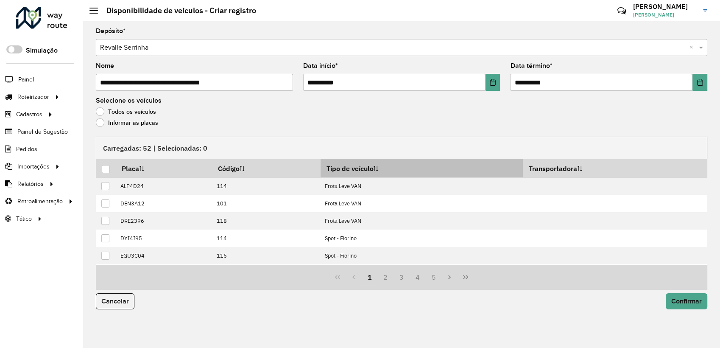
click at [370, 170] on th "Tipo de veículo" at bounding box center [422, 168] width 202 height 18
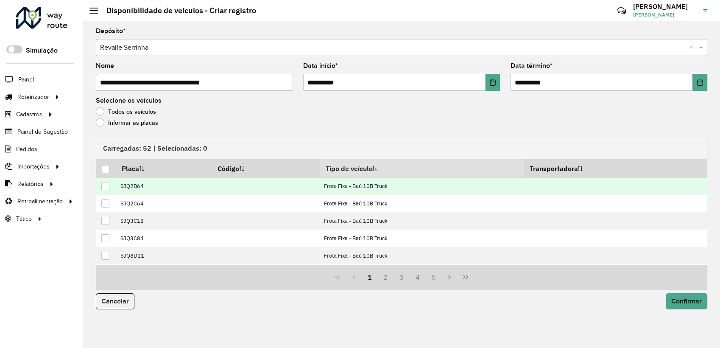
click at [99, 186] on td at bounding box center [106, 185] width 20 height 17
drag, startPoint x: 107, startPoint y: 188, endPoint x: 114, endPoint y: 191, distance: 7.6
click at [108, 188] on div at bounding box center [105, 186] width 8 height 8
click at [687, 299] on span "Confirmar" at bounding box center [686, 300] width 31 height 7
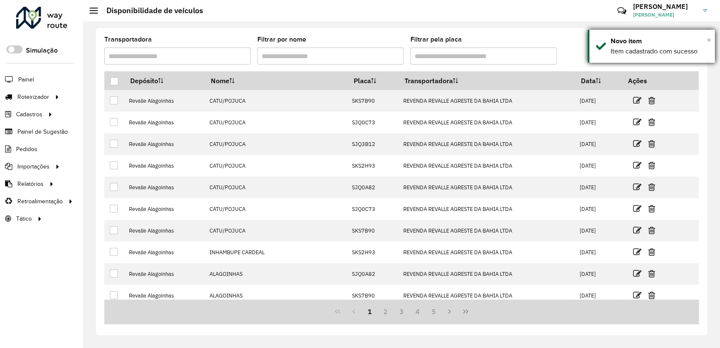
click at [708, 37] on span "×" at bounding box center [709, 39] width 4 height 9
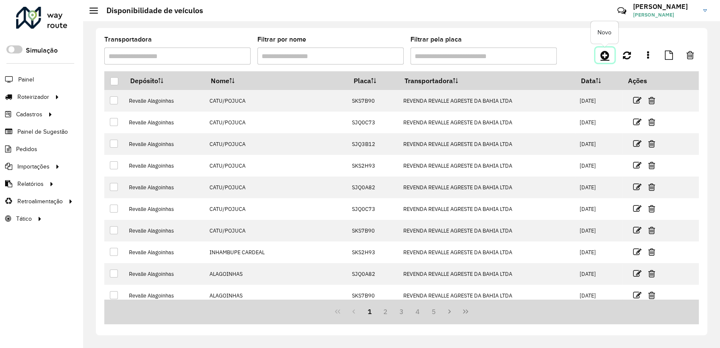
click at [599, 52] on link at bounding box center [604, 54] width 19 height 15
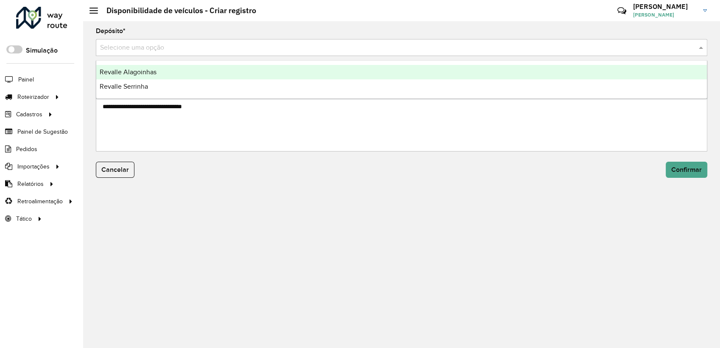
drag, startPoint x: 139, startPoint y: 48, endPoint x: 135, endPoint y: 69, distance: 21.6
click at [138, 49] on input "text" at bounding box center [393, 48] width 586 height 10
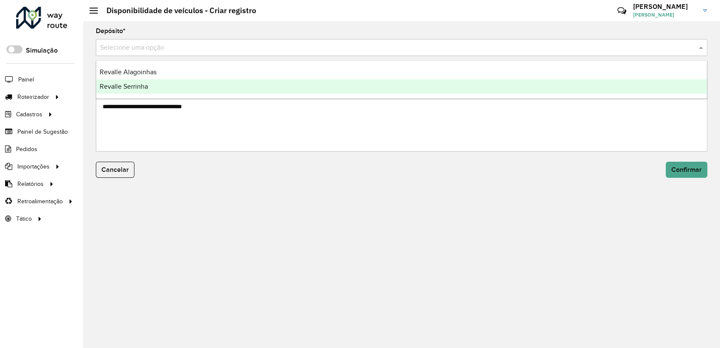
click at [134, 88] on span "Revalle Serrinha" at bounding box center [124, 86] width 48 height 7
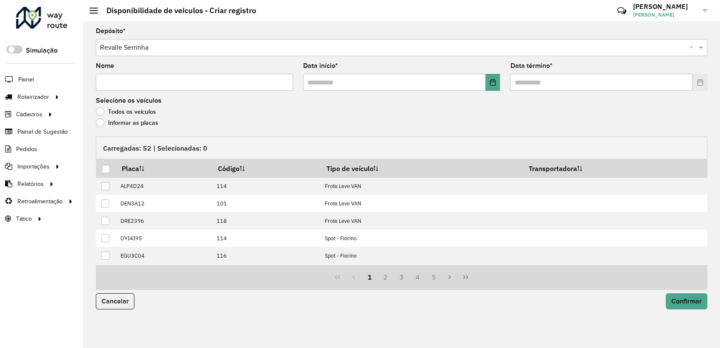
click at [165, 87] on input "Nome" at bounding box center [194, 82] width 197 height 17
type input "*"
paste input "**********"
type input "**********"
drag, startPoint x: 495, startPoint y: 75, endPoint x: 494, endPoint y: 79, distance: 4.3
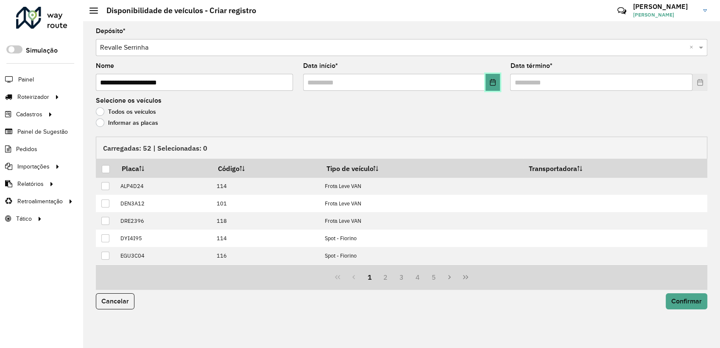
click at [495, 77] on button "Choose Date" at bounding box center [492, 82] width 15 height 17
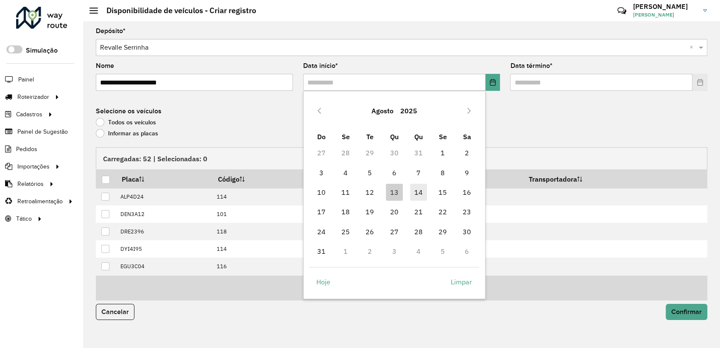
click at [422, 196] on span "14" at bounding box center [418, 192] width 17 height 17
type input "**********"
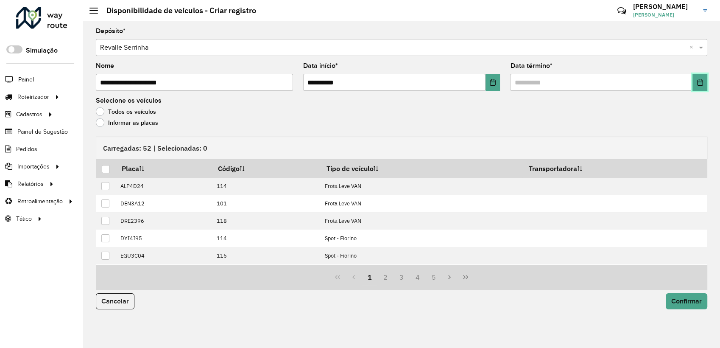
click at [697, 81] on icon "Choose Date" at bounding box center [700, 82] width 7 height 7
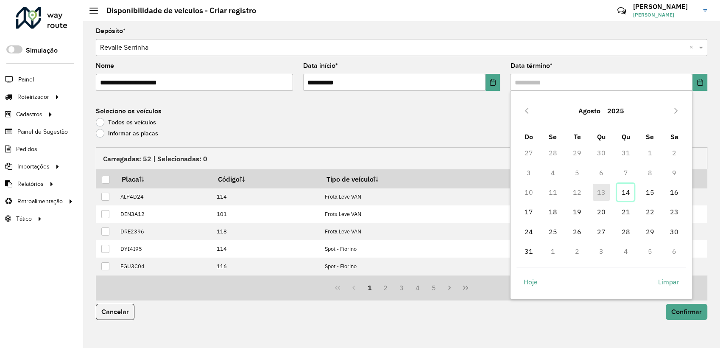
drag, startPoint x: 623, startPoint y: 188, endPoint x: 587, endPoint y: 202, distance: 38.7
click at [621, 189] on span "14" at bounding box center [625, 192] width 17 height 17
type input "**********"
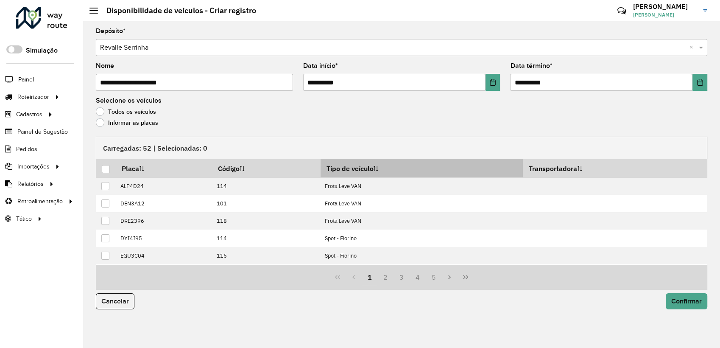
click at [377, 170] on th "Tipo de veículo" at bounding box center [422, 168] width 202 height 18
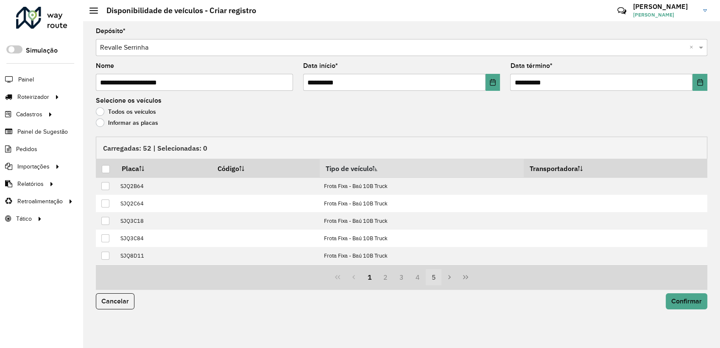
click at [437, 281] on button "5" at bounding box center [434, 277] width 16 height 16
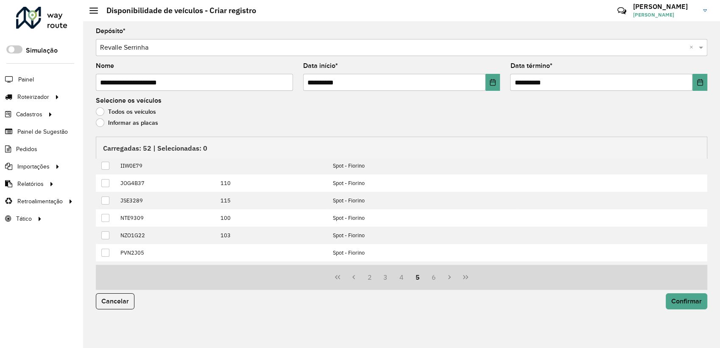
scroll to position [86, 0]
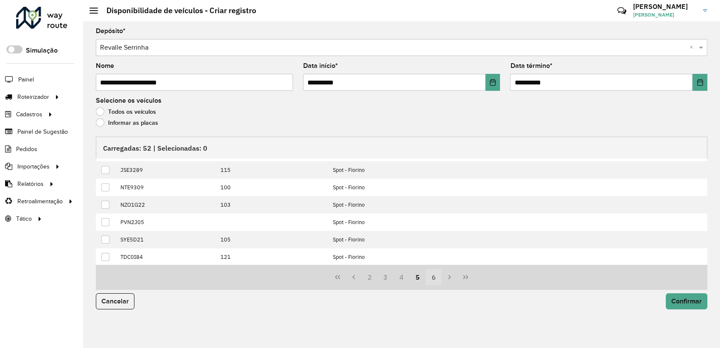
click at [426, 279] on button "6" at bounding box center [434, 277] width 16 height 16
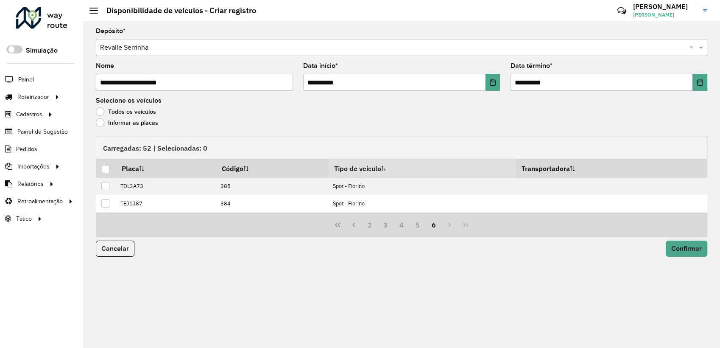
scroll to position [0, 0]
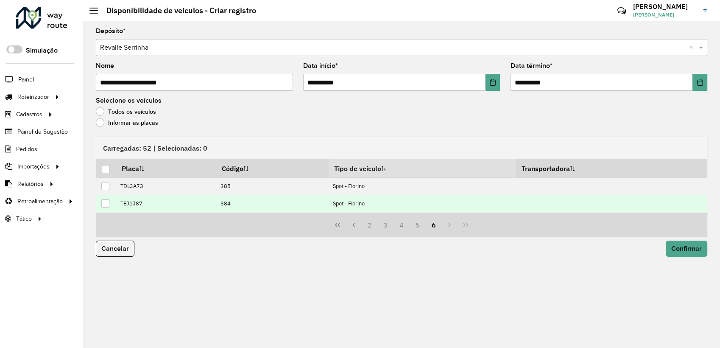
drag, startPoint x: 106, startPoint y: 203, endPoint x: 107, endPoint y: 198, distance: 5.2
click at [106, 202] on div at bounding box center [105, 203] width 8 height 8
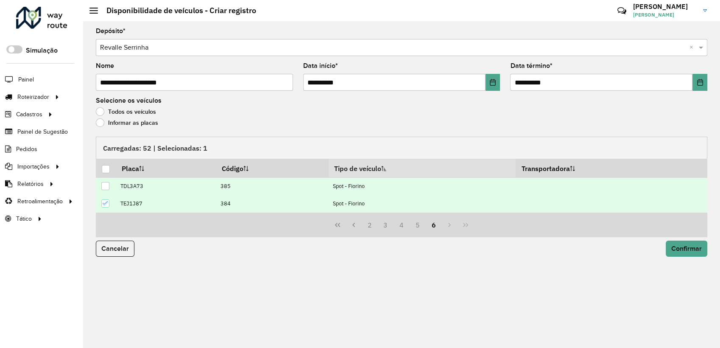
click at [108, 186] on div at bounding box center [105, 186] width 8 height 8
click at [402, 228] on button "4" at bounding box center [401, 225] width 16 height 16
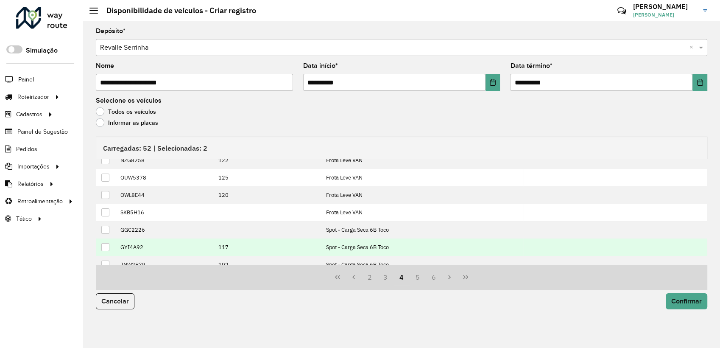
scroll to position [78, 0]
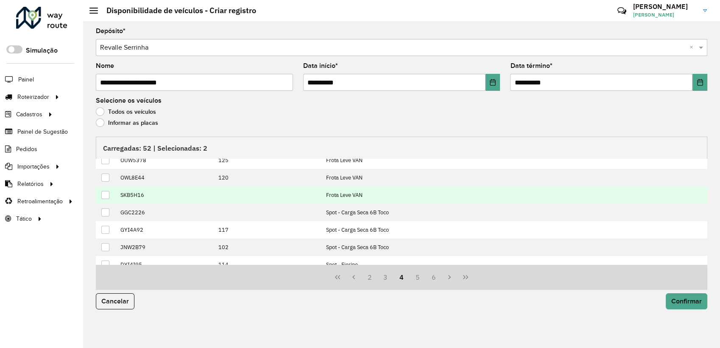
click at [108, 195] on div at bounding box center [105, 195] width 8 height 8
drag, startPoint x: 675, startPoint y: 300, endPoint x: 667, endPoint y: 300, distance: 8.1
click at [675, 300] on span "Confirmar" at bounding box center [686, 300] width 31 height 7
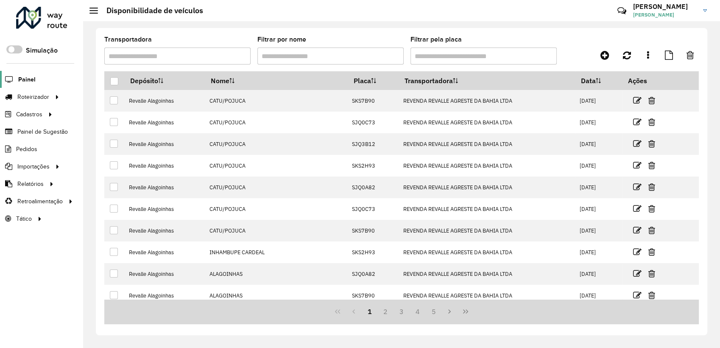
click at [28, 79] on span "Painel" at bounding box center [26, 79] width 17 height 9
click at [608, 55] on icon at bounding box center [604, 55] width 9 height 10
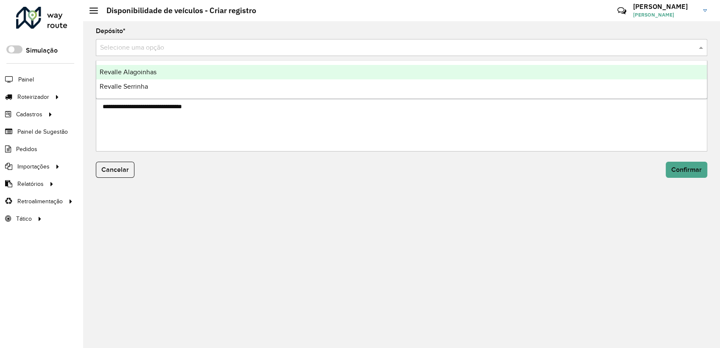
drag, startPoint x: 127, startPoint y: 47, endPoint x: 142, endPoint y: 62, distance: 21.3
click at [127, 47] on input "text" at bounding box center [393, 48] width 586 height 10
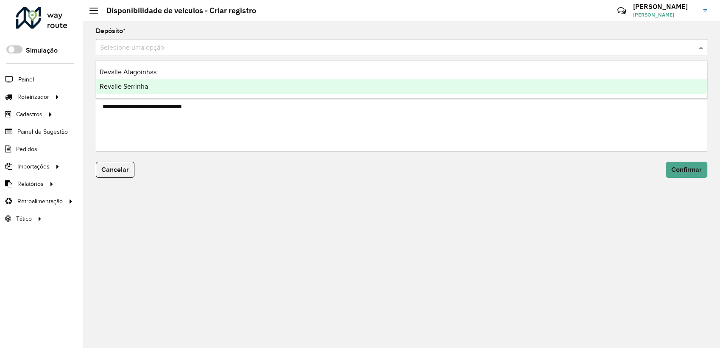
click at [145, 83] on span "Revalle Serrinha" at bounding box center [124, 86] width 48 height 7
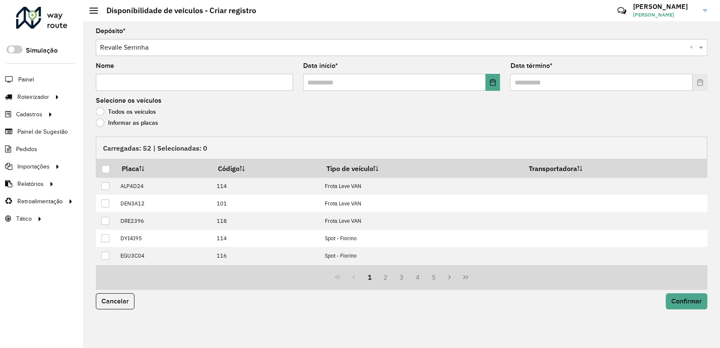
click at [145, 83] on input "Nome" at bounding box center [194, 82] width 197 height 17
click at [165, 80] on input "Nome" at bounding box center [194, 82] width 197 height 17
type input "****"
click at [487, 84] on button "Choose Date" at bounding box center [492, 82] width 15 height 17
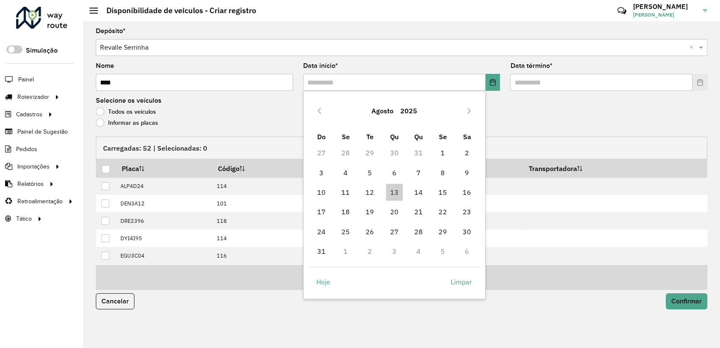
click at [408, 189] on td "14" at bounding box center [418, 192] width 24 height 20
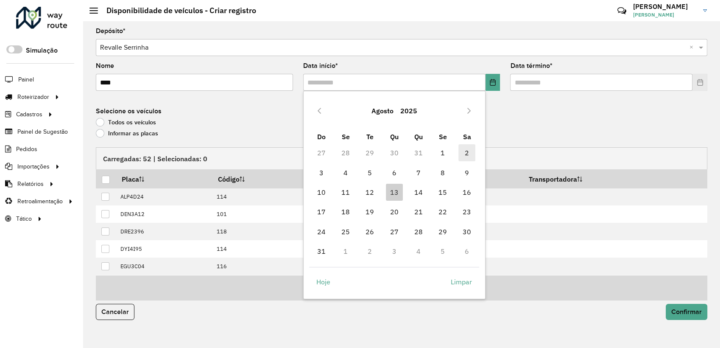
drag, startPoint x: 415, startPoint y: 190, endPoint x: 471, endPoint y: 151, distance: 68.1
click at [416, 191] on span "14" at bounding box center [418, 192] width 17 height 17
type input "**********"
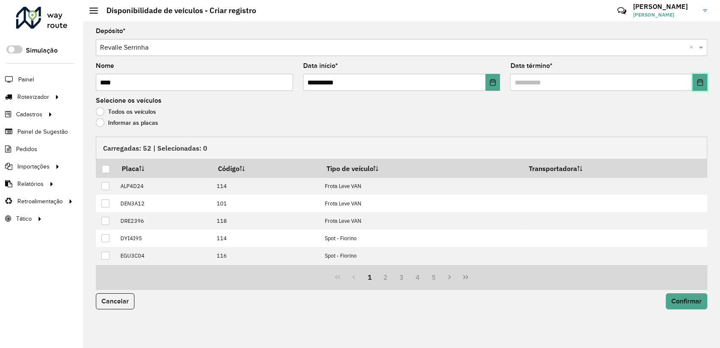
click at [702, 86] on button "Choose Date" at bounding box center [699, 82] width 15 height 17
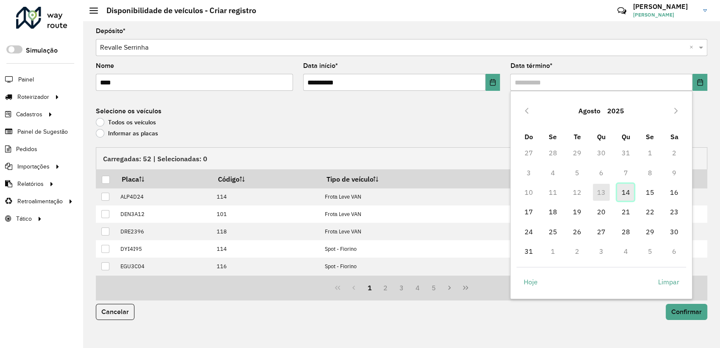
drag, startPoint x: 631, startPoint y: 195, endPoint x: 619, endPoint y: 198, distance: 11.9
click at [630, 197] on span "14" at bounding box center [625, 192] width 17 height 17
type input "**********"
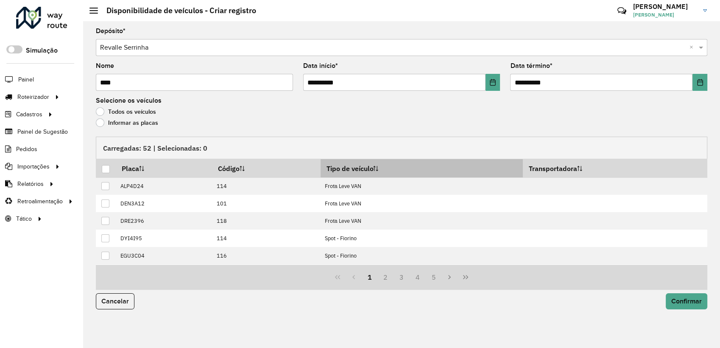
click at [376, 173] on th "Tipo de veículo" at bounding box center [422, 168] width 202 height 18
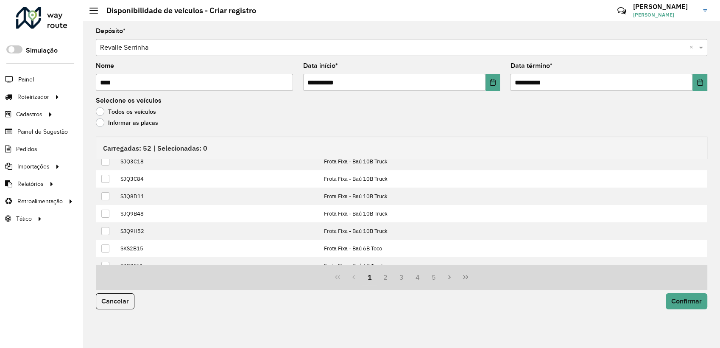
scroll to position [86, 0]
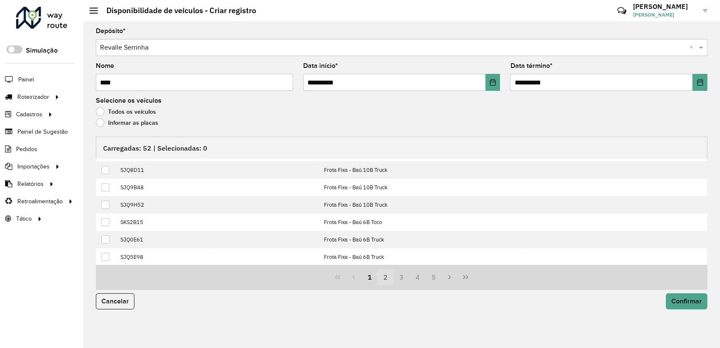
drag, startPoint x: 389, startPoint y: 278, endPoint x: 395, endPoint y: 280, distance: 6.6
click at [389, 279] on button "2" at bounding box center [385, 277] width 16 height 16
drag, startPoint x: 403, startPoint y: 280, endPoint x: 418, endPoint y: 278, distance: 14.6
click at [404, 280] on button "3" at bounding box center [401, 277] width 16 height 16
click at [418, 277] on button "4" at bounding box center [418, 277] width 16 height 16
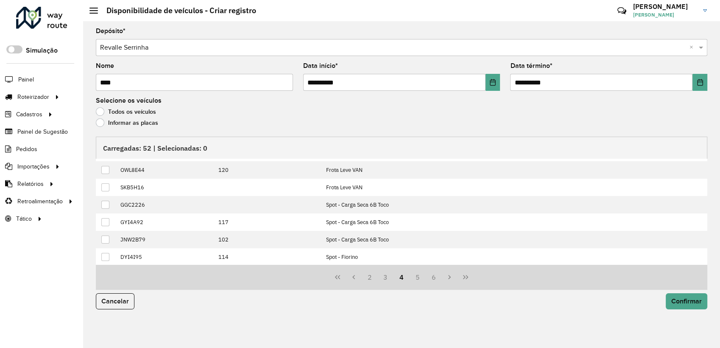
click at [404, 276] on button "4" at bounding box center [401, 277] width 16 height 16
click at [387, 279] on button "3" at bounding box center [385, 277] width 16 height 16
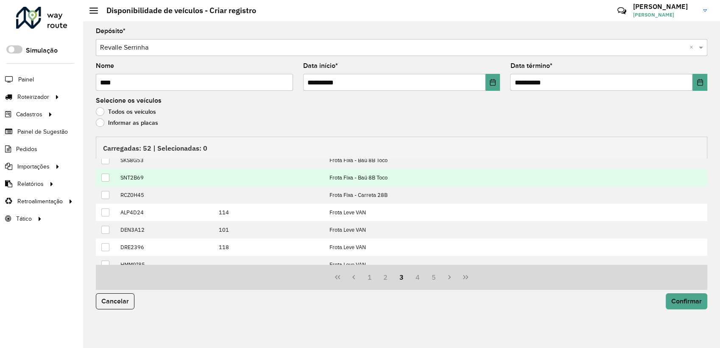
scroll to position [78, 0]
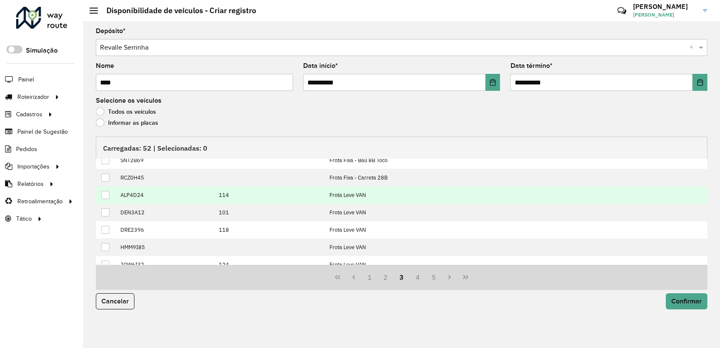
click at [106, 195] on div at bounding box center [105, 195] width 8 height 8
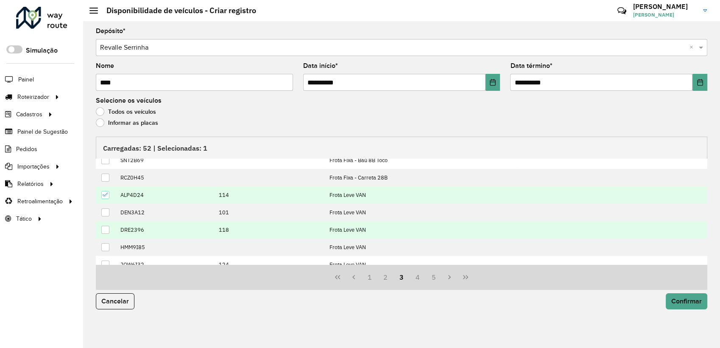
click at [105, 229] on div at bounding box center [105, 230] width 8 height 8
click at [108, 196] on td at bounding box center [106, 194] width 20 height 17
click at [106, 230] on icon at bounding box center [106, 229] width 6 height 6
click at [107, 191] on div at bounding box center [105, 195] width 8 height 8
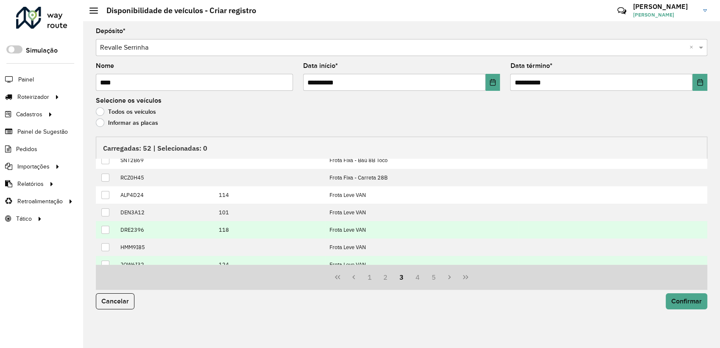
click at [109, 260] on div at bounding box center [105, 264] width 8 height 8
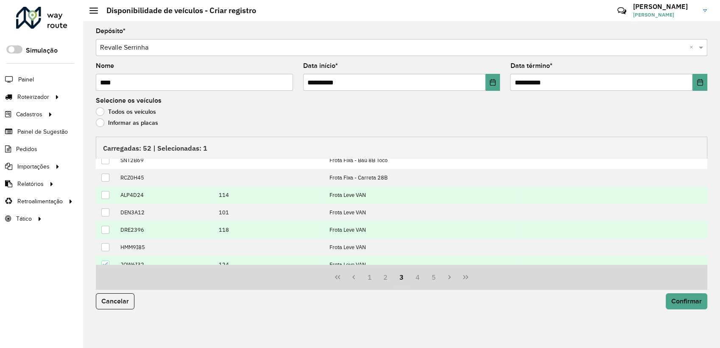
click at [107, 196] on div at bounding box center [105, 195] width 8 height 8
drag, startPoint x: 106, startPoint y: 229, endPoint x: 113, endPoint y: 229, distance: 7.3
click at [106, 229] on div at bounding box center [105, 230] width 8 height 8
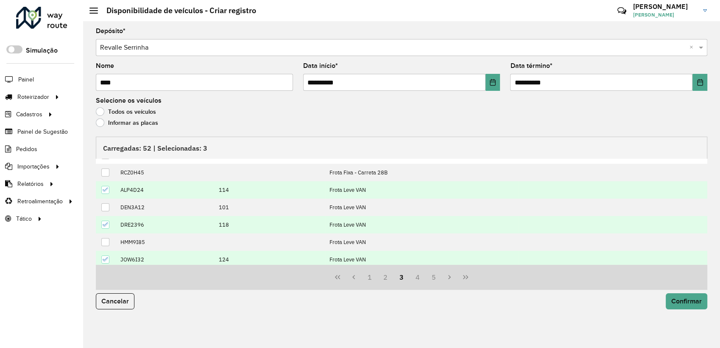
scroll to position [86, 0]
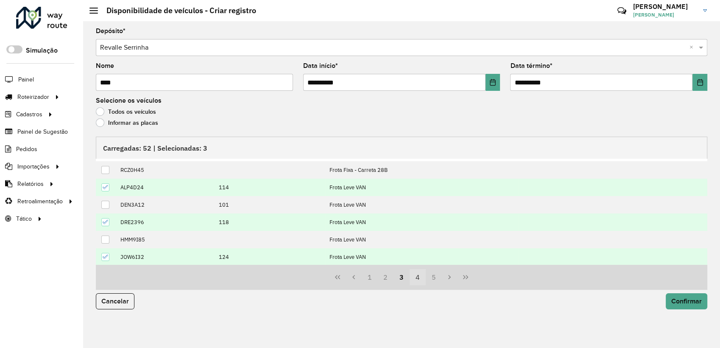
drag, startPoint x: 418, startPoint y: 276, endPoint x: 383, endPoint y: 266, distance: 36.3
click at [417, 276] on button "4" at bounding box center [418, 277] width 16 height 16
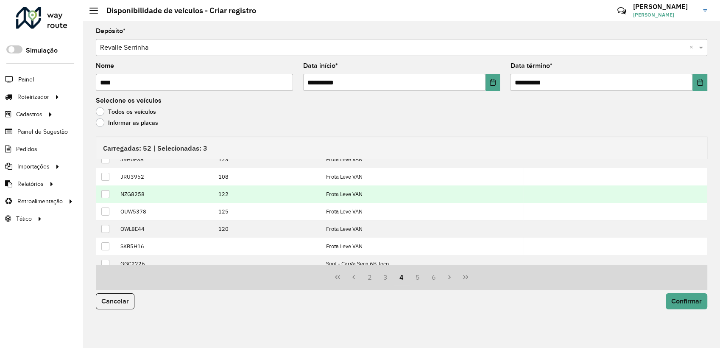
scroll to position [0, 0]
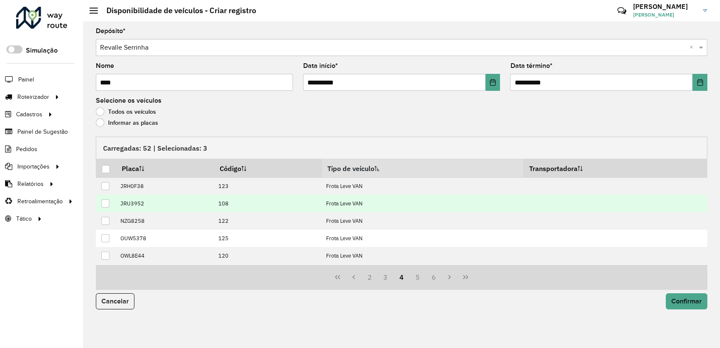
drag, startPoint x: 108, startPoint y: 202, endPoint x: 110, endPoint y: 209, distance: 7.9
click at [108, 202] on div at bounding box center [105, 203] width 8 height 8
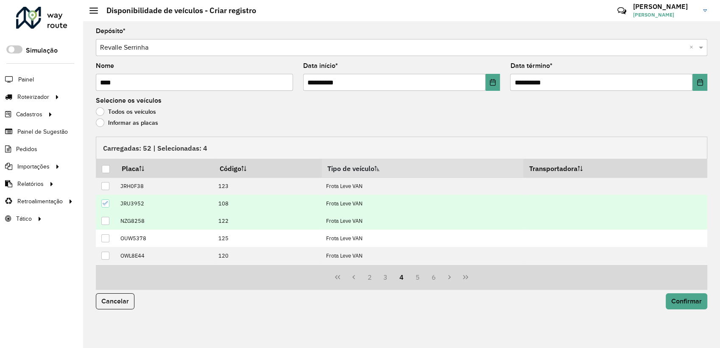
click at [103, 222] on div at bounding box center [105, 221] width 8 height 8
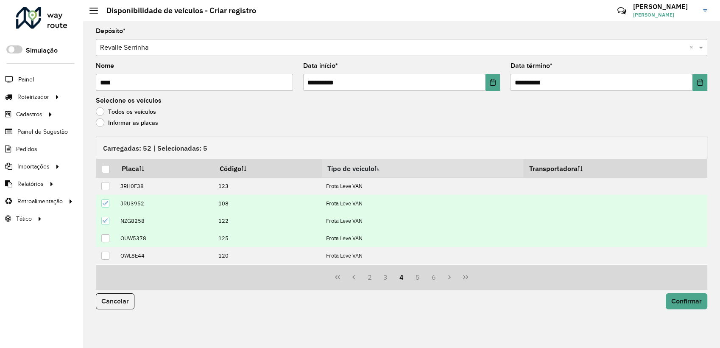
click at [108, 239] on div at bounding box center [105, 238] width 8 height 8
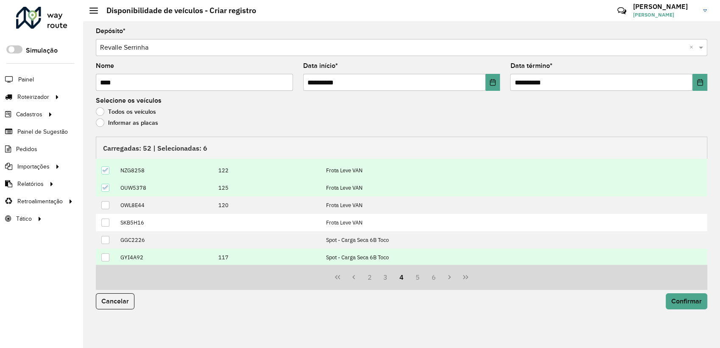
scroll to position [78, 0]
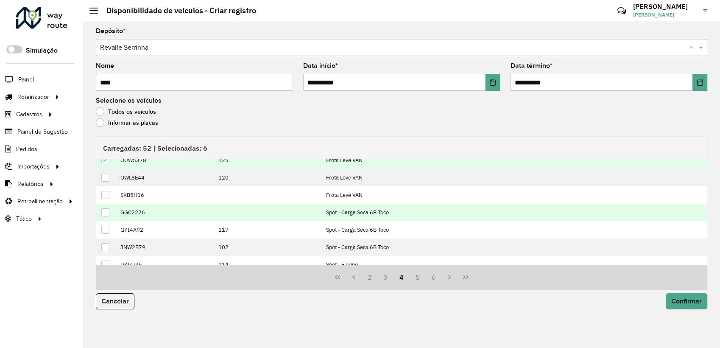
click at [106, 211] on div at bounding box center [105, 212] width 8 height 8
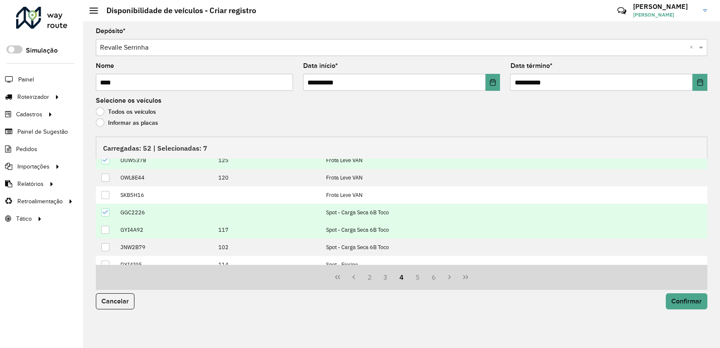
drag, startPoint x: 106, startPoint y: 228, endPoint x: 112, endPoint y: 232, distance: 7.5
click at [106, 229] on div at bounding box center [105, 230] width 8 height 8
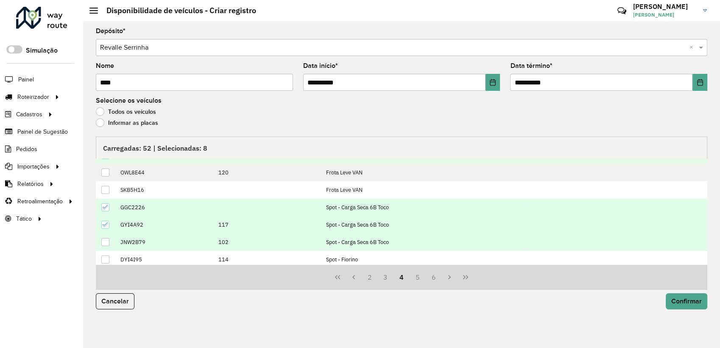
scroll to position [86, 0]
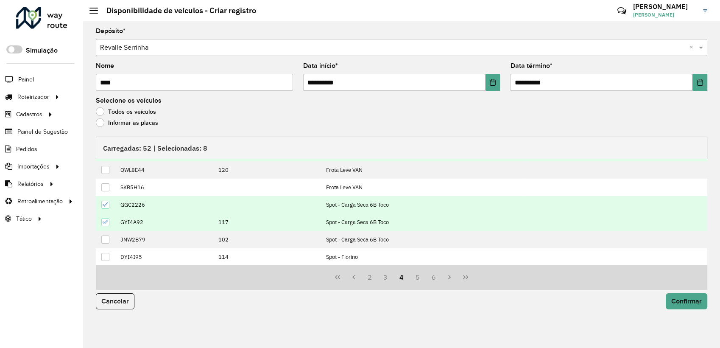
drag, startPoint x: 416, startPoint y: 277, endPoint x: 366, endPoint y: 266, distance: 50.9
click at [415, 277] on button "5" at bounding box center [418, 277] width 16 height 16
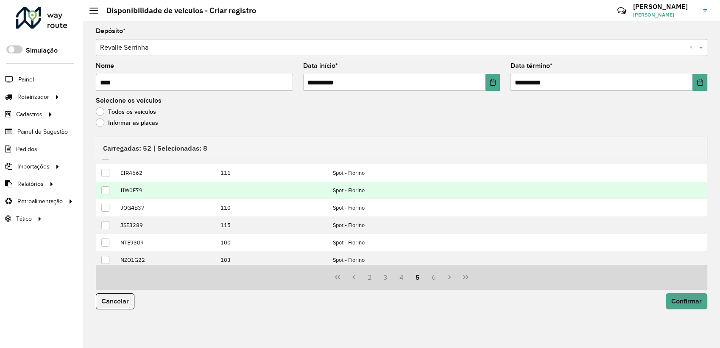
scroll to position [0, 0]
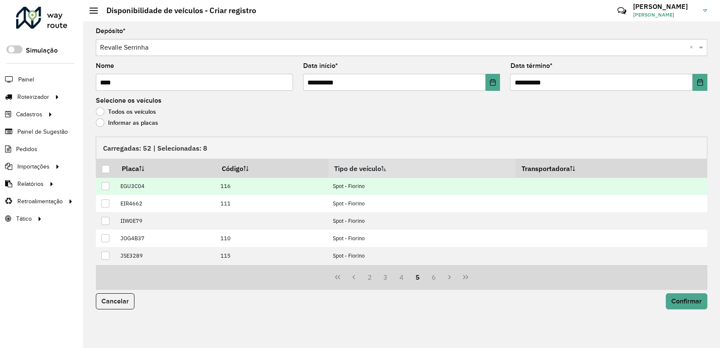
click at [103, 184] on div at bounding box center [105, 186] width 8 height 8
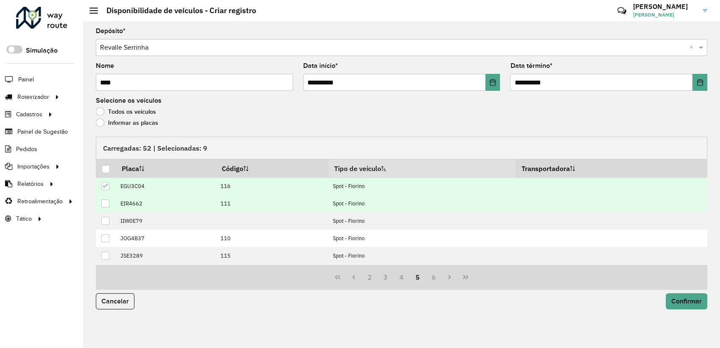
click at [106, 199] on div at bounding box center [105, 203] width 8 height 8
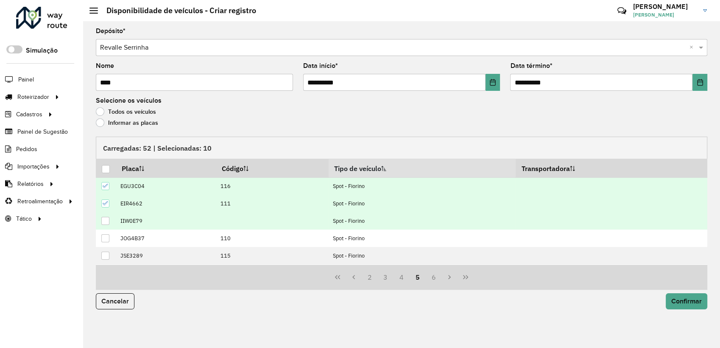
drag, startPoint x: 108, startPoint y: 218, endPoint x: 110, endPoint y: 229, distance: 11.2
click at [107, 218] on div at bounding box center [105, 221] width 8 height 8
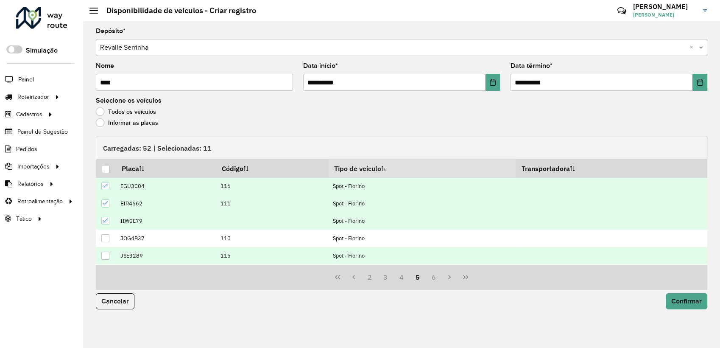
click at [109, 253] on div at bounding box center [105, 255] width 8 height 8
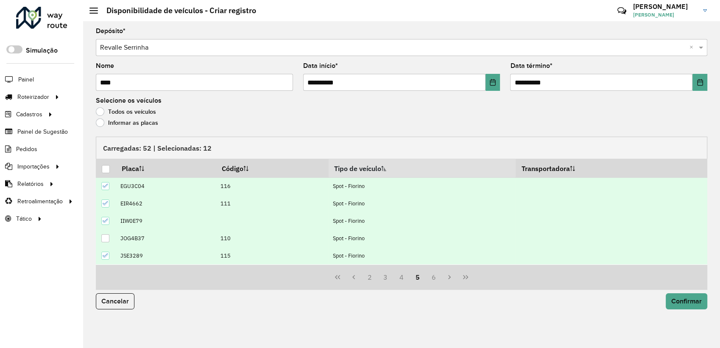
scroll to position [78, 0]
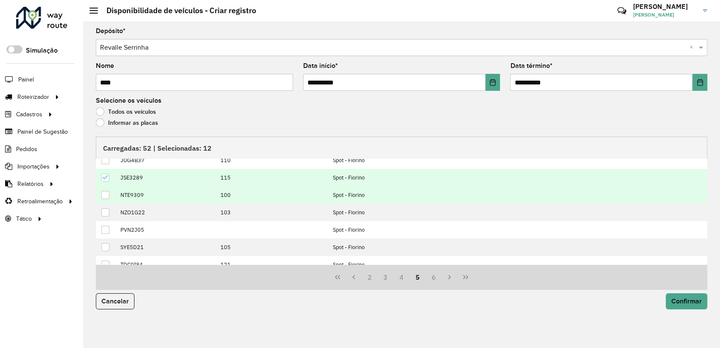
click at [104, 192] on div at bounding box center [105, 195] width 8 height 8
click at [676, 295] on button "Confirmar" at bounding box center [687, 301] width 42 height 16
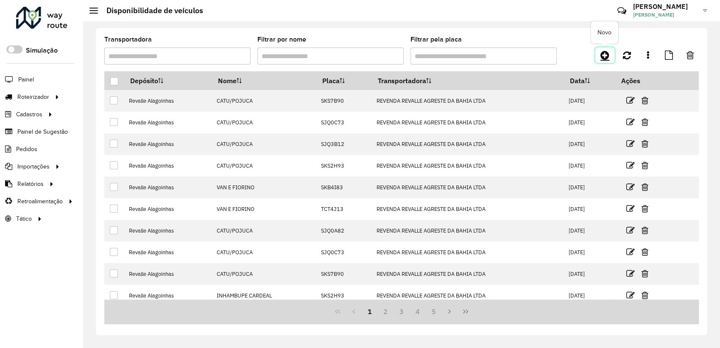
click at [602, 56] on icon at bounding box center [604, 55] width 9 height 10
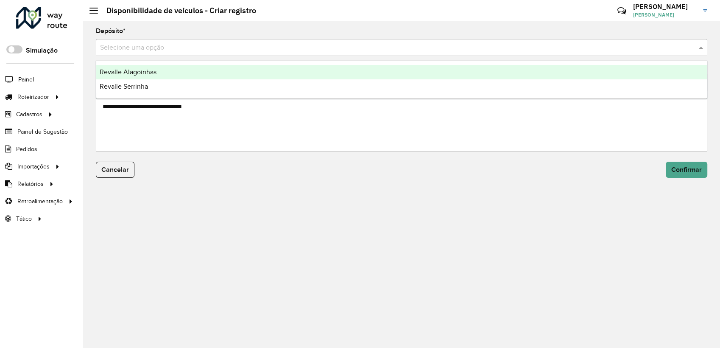
drag, startPoint x: 122, startPoint y: 49, endPoint x: 142, endPoint y: 72, distance: 30.3
click at [124, 52] on input "text" at bounding box center [393, 48] width 586 height 10
click at [143, 83] on span "Revalle Serrinha" at bounding box center [124, 86] width 48 height 7
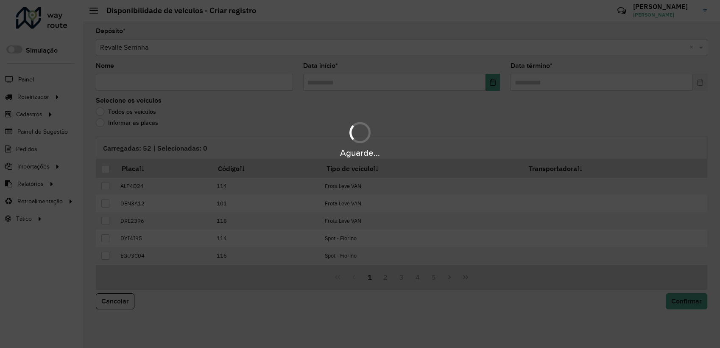
click at [146, 81] on div "Aguarde..." at bounding box center [360, 174] width 720 height 348
click at [147, 84] on div "Aguarde..." at bounding box center [360, 174] width 720 height 348
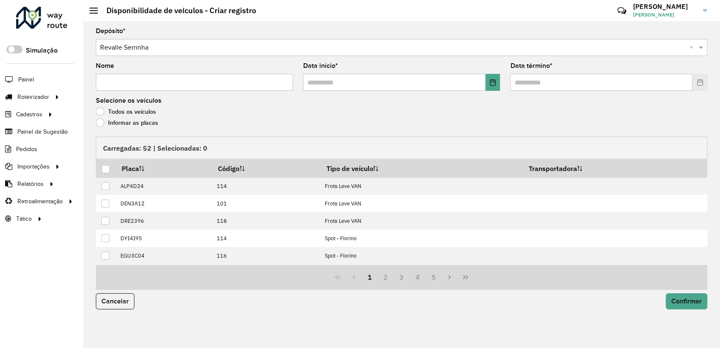
click at [150, 85] on input "Nome" at bounding box center [194, 82] width 197 height 17
paste input "**********"
type input "**********"
click at [485, 87] on input "text" at bounding box center [394, 82] width 182 height 17
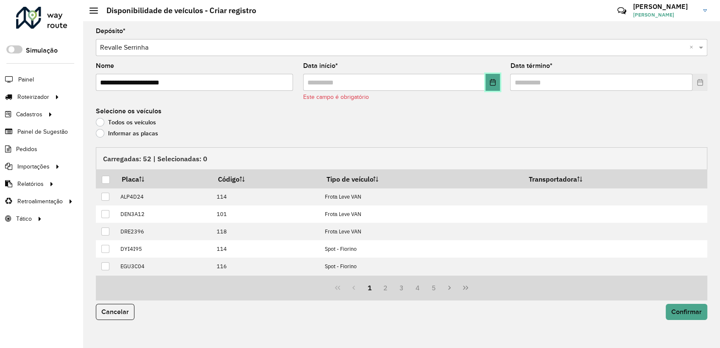
drag, startPoint x: 494, startPoint y: 86, endPoint x: 488, endPoint y: 97, distance: 12.3
click at [493, 87] on button "Choose Date" at bounding box center [492, 82] width 15 height 17
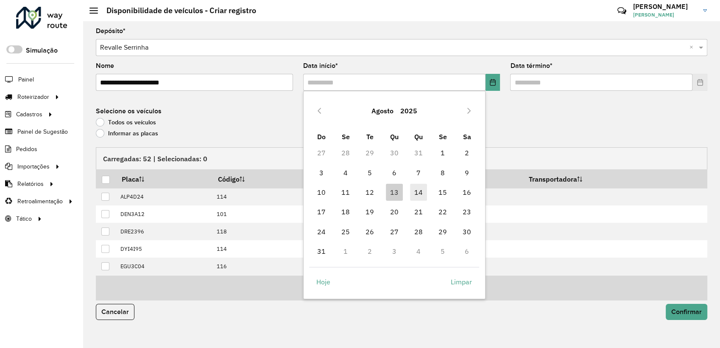
click at [421, 186] on span "14" at bounding box center [418, 192] width 17 height 17
type input "**********"
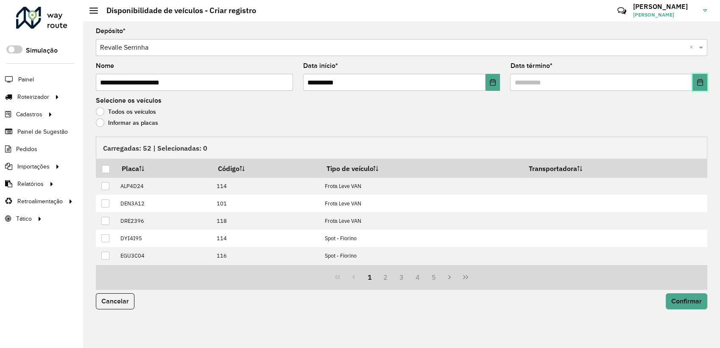
drag, startPoint x: 695, startPoint y: 85, endPoint x: 689, endPoint y: 89, distance: 7.3
click at [695, 85] on button "Choose Date" at bounding box center [699, 82] width 15 height 17
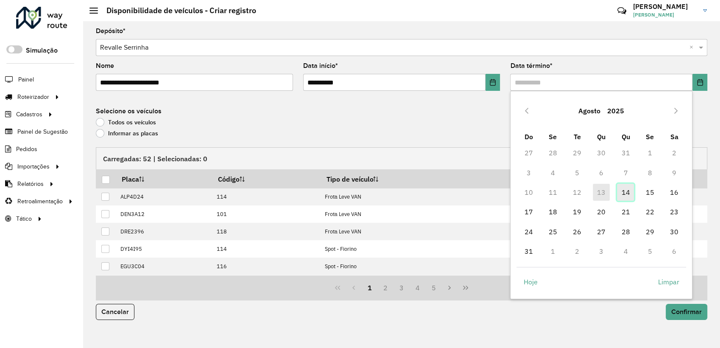
click at [624, 196] on span "14" at bounding box center [625, 192] width 17 height 17
type input "**********"
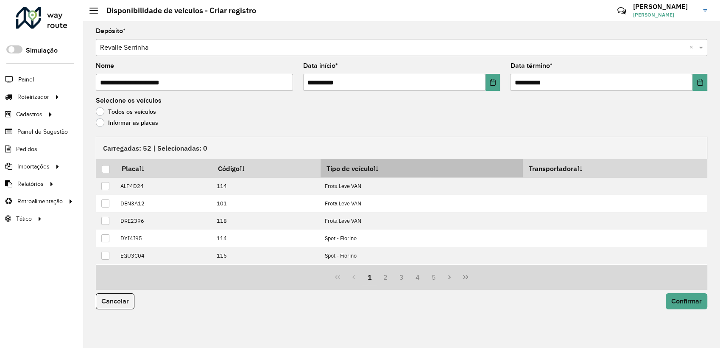
drag, startPoint x: 373, startPoint y: 170, endPoint x: 366, endPoint y: 177, distance: 9.6
click at [373, 170] on th "Tipo de veículo" at bounding box center [422, 168] width 202 height 18
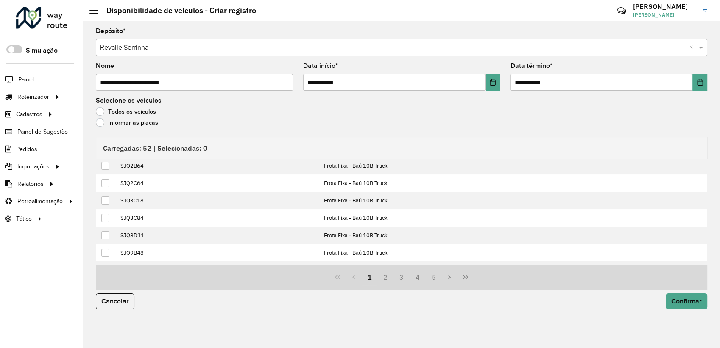
scroll to position [7, 0]
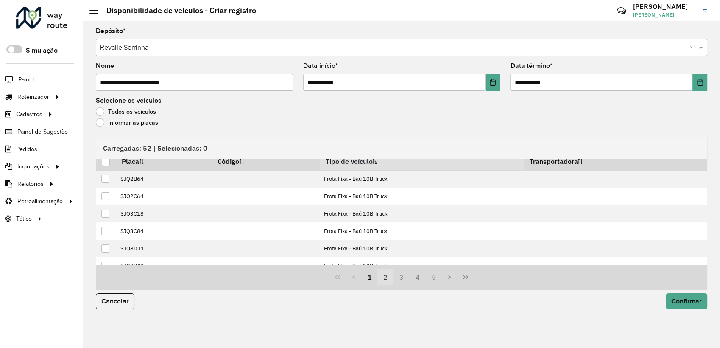
click at [386, 276] on button "2" at bounding box center [385, 277] width 16 height 16
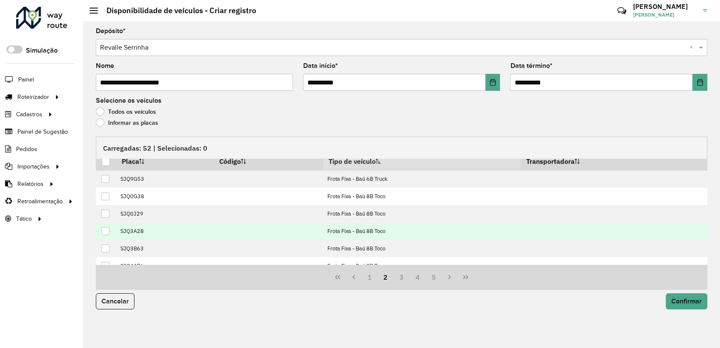
click at [108, 231] on div at bounding box center [105, 231] width 8 height 8
click at [680, 301] on span "Confirmar" at bounding box center [686, 300] width 31 height 7
